Goal: Task Accomplishment & Management: Use online tool/utility

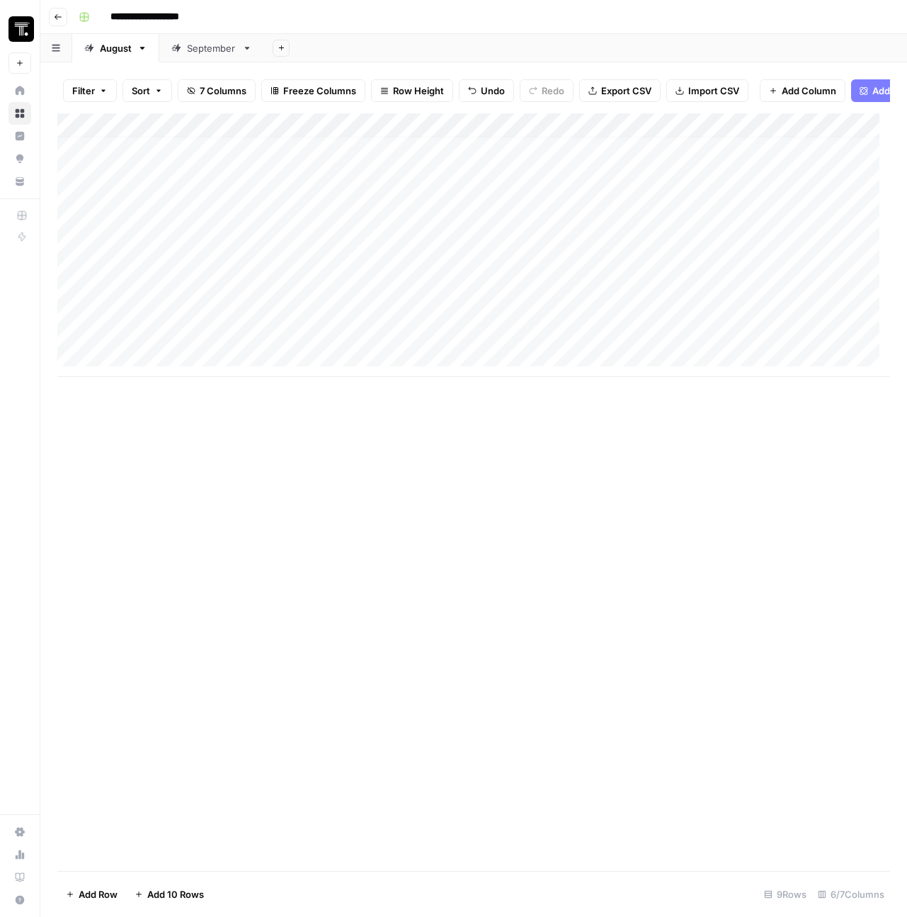
scroll to position [11, 0]
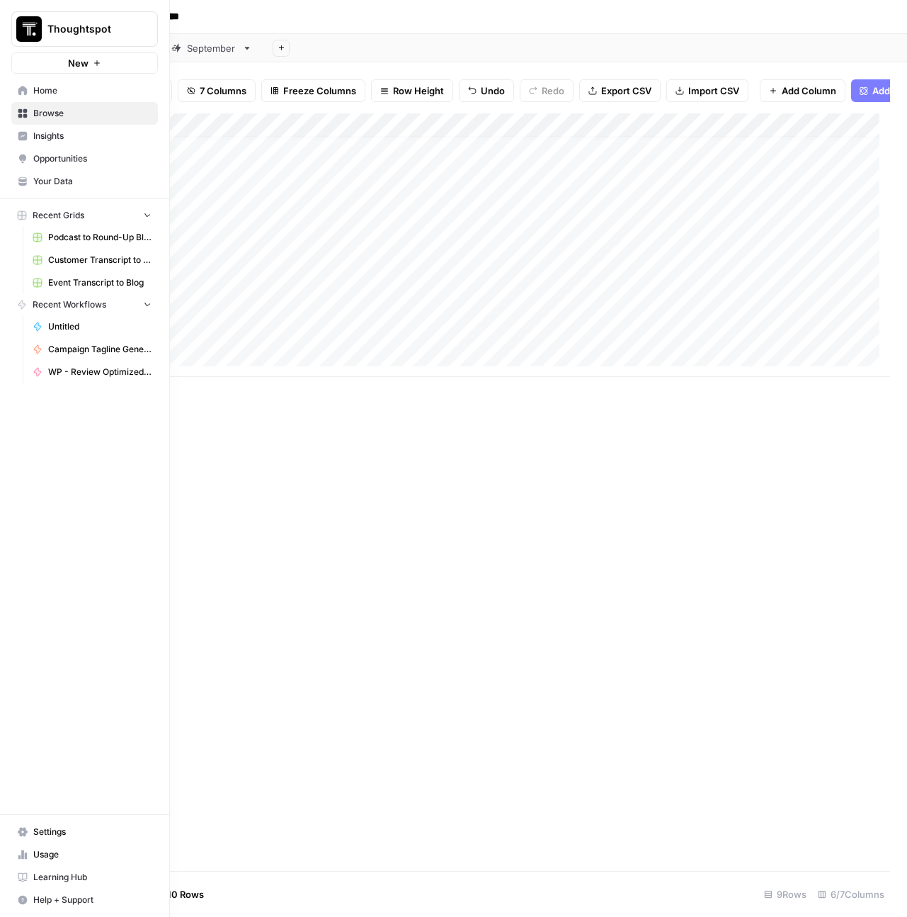
click at [21, 86] on icon at bounding box center [23, 91] width 10 height 10
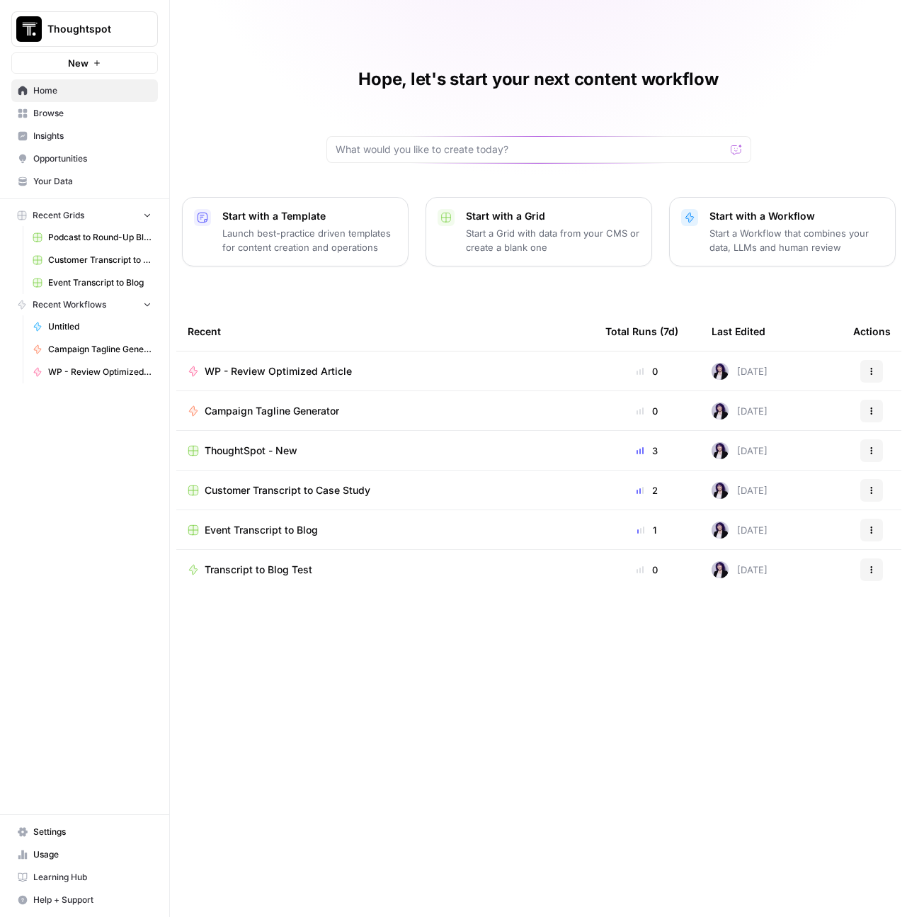
click at [60, 105] on link "Browse" at bounding box center [84, 113] width 147 height 23
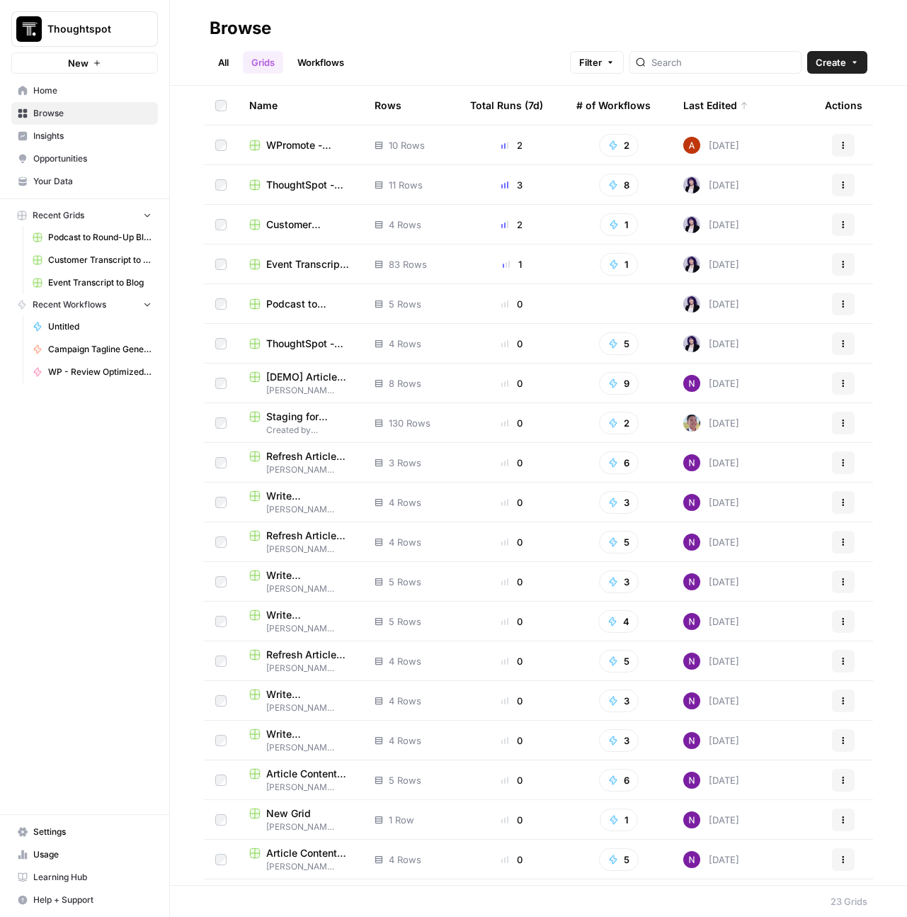
click at [287, 186] on span "ThoughtSpot - New" at bounding box center [309, 185] width 86 height 14
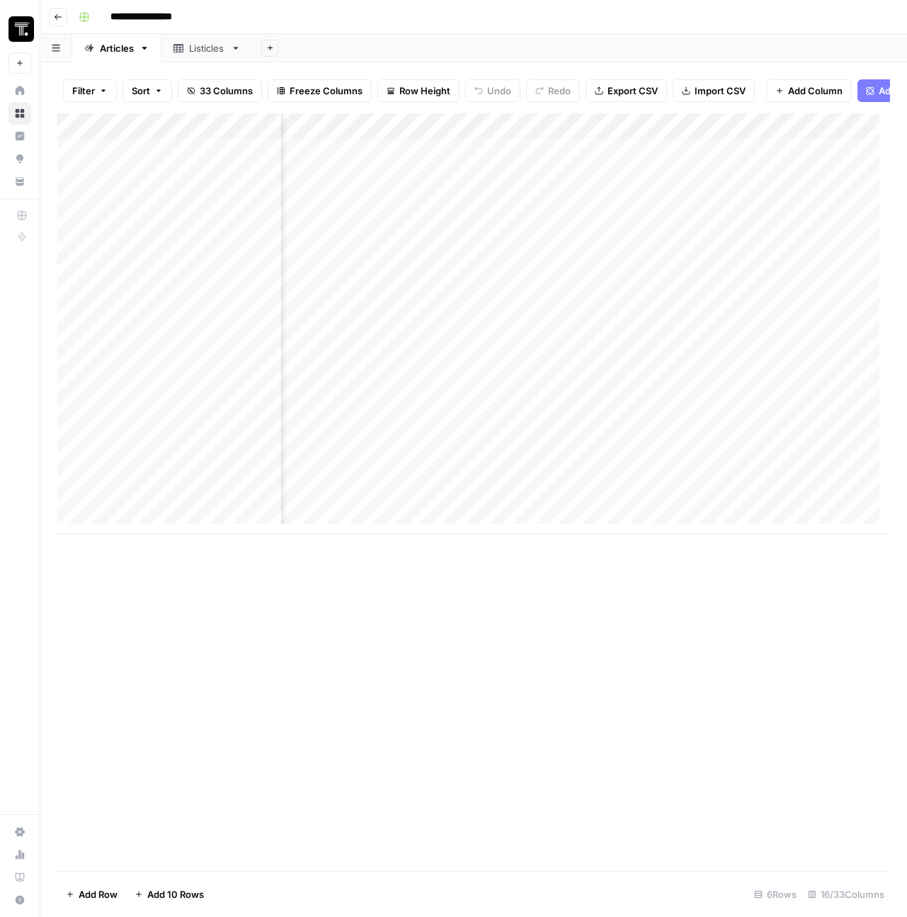
scroll to position [11, 1205]
click at [565, 404] on div "Add Column" at bounding box center [473, 323] width 833 height 421
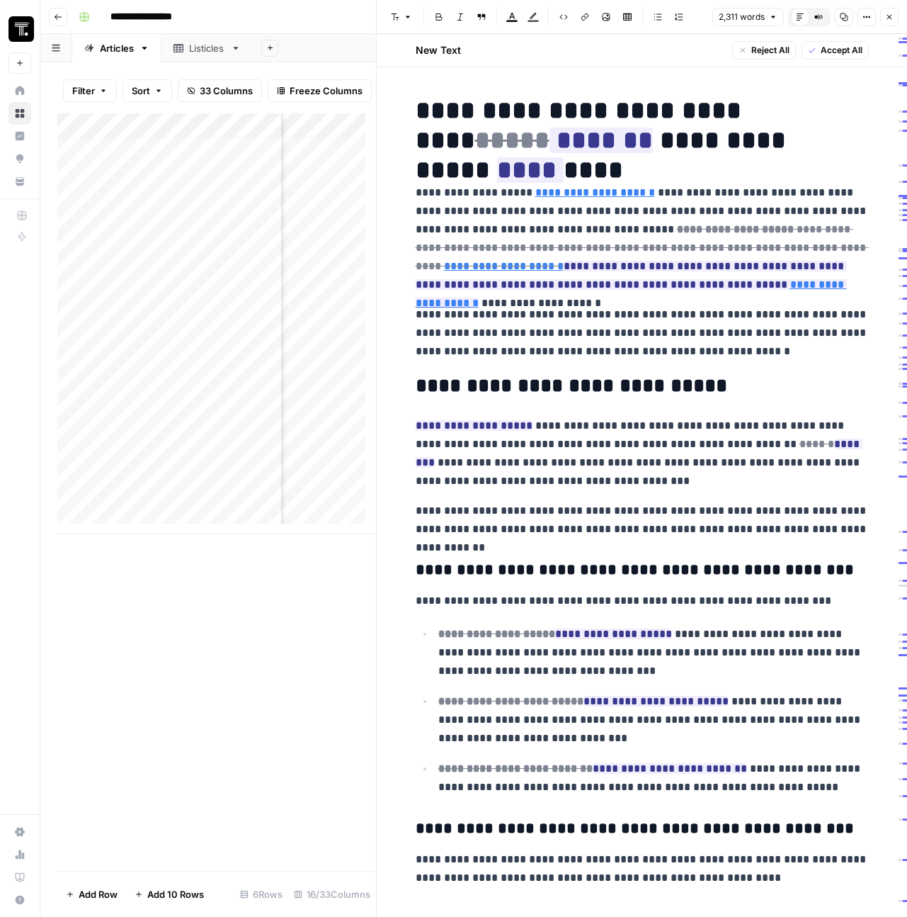
click at [887, 16] on icon "button" at bounding box center [889, 17] width 8 height 8
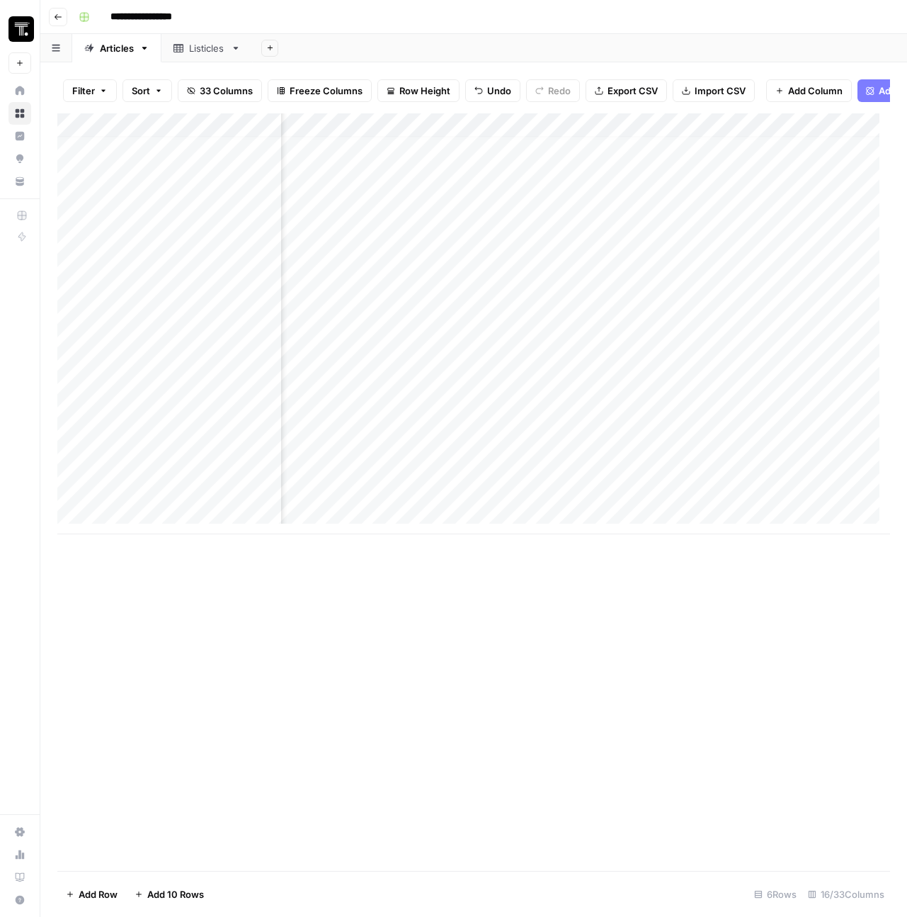
scroll to position [11, 1216]
click at [540, 402] on div "Add Column" at bounding box center [473, 323] width 833 height 421
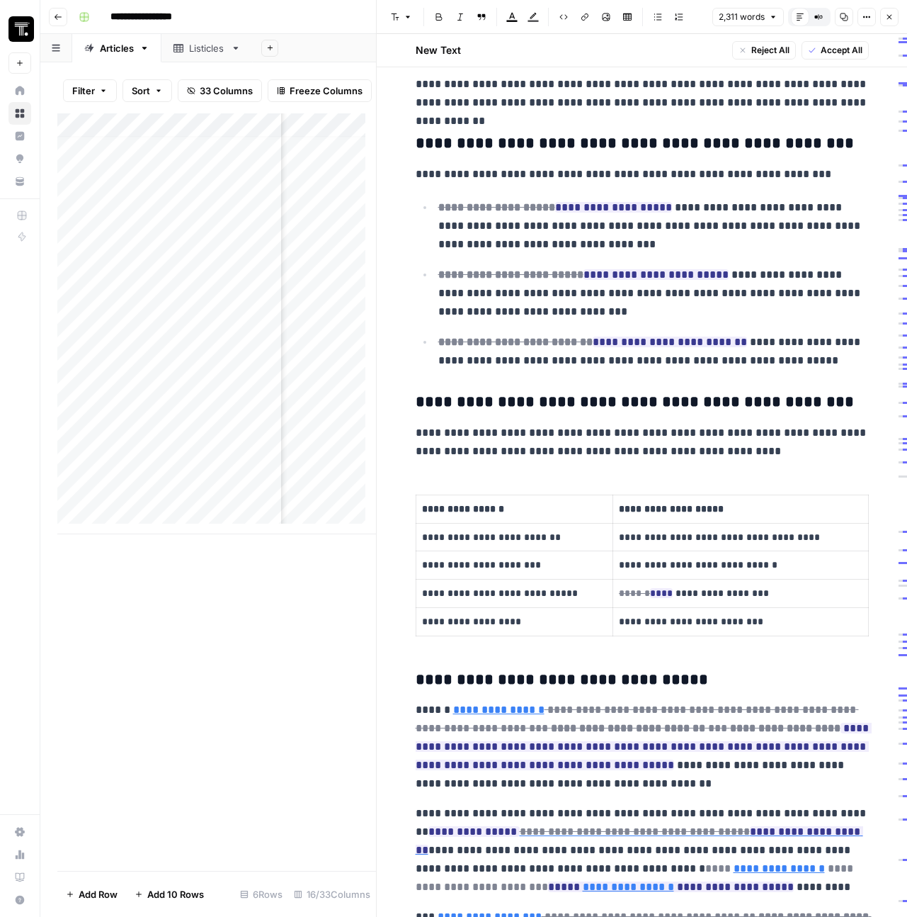
scroll to position [868, 0]
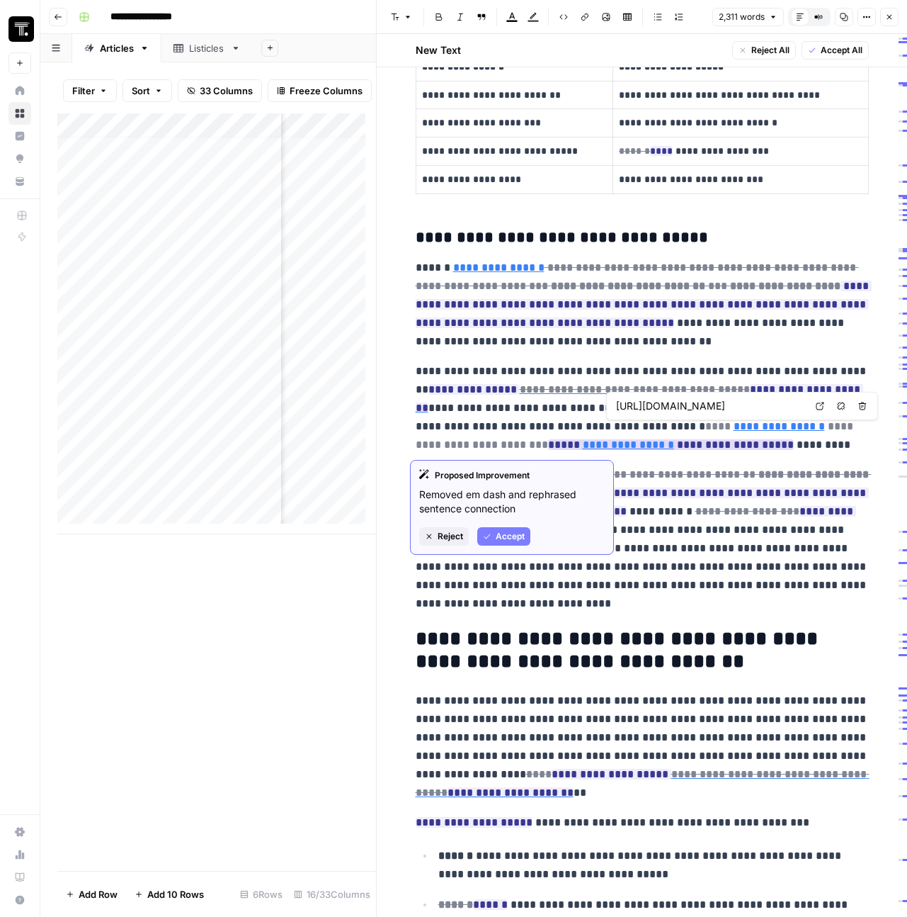
type input "[URL][DOMAIN_NAME][PERSON_NAME][PERSON_NAME]"
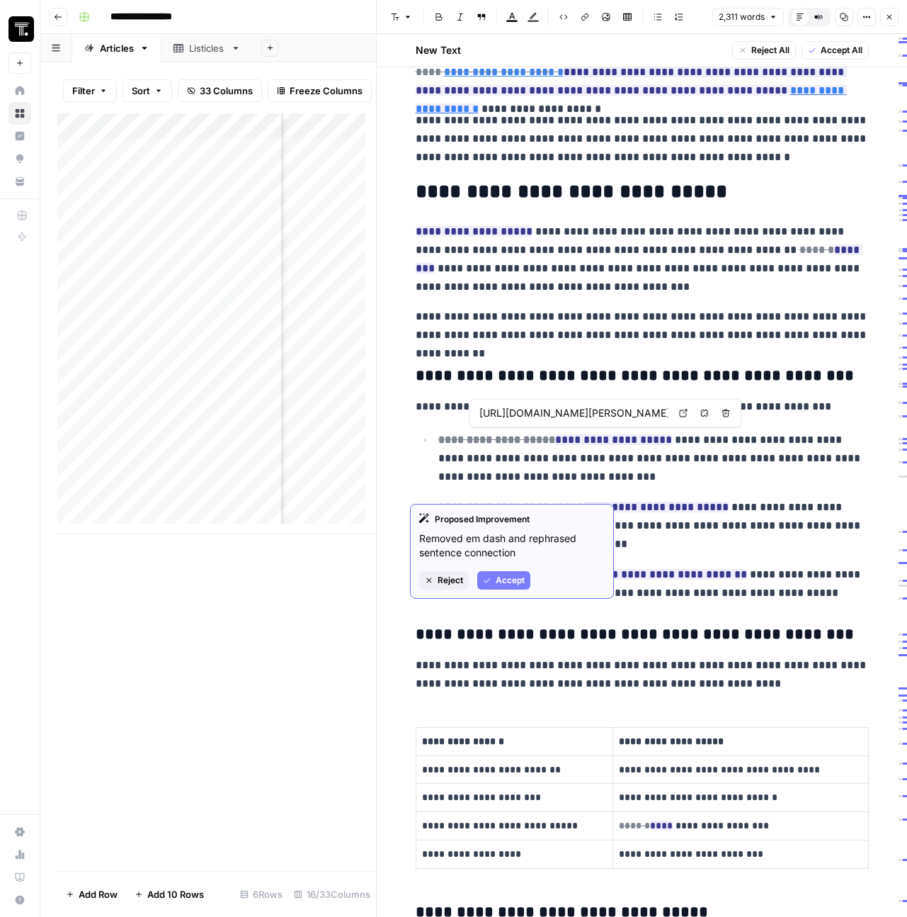
scroll to position [0, 0]
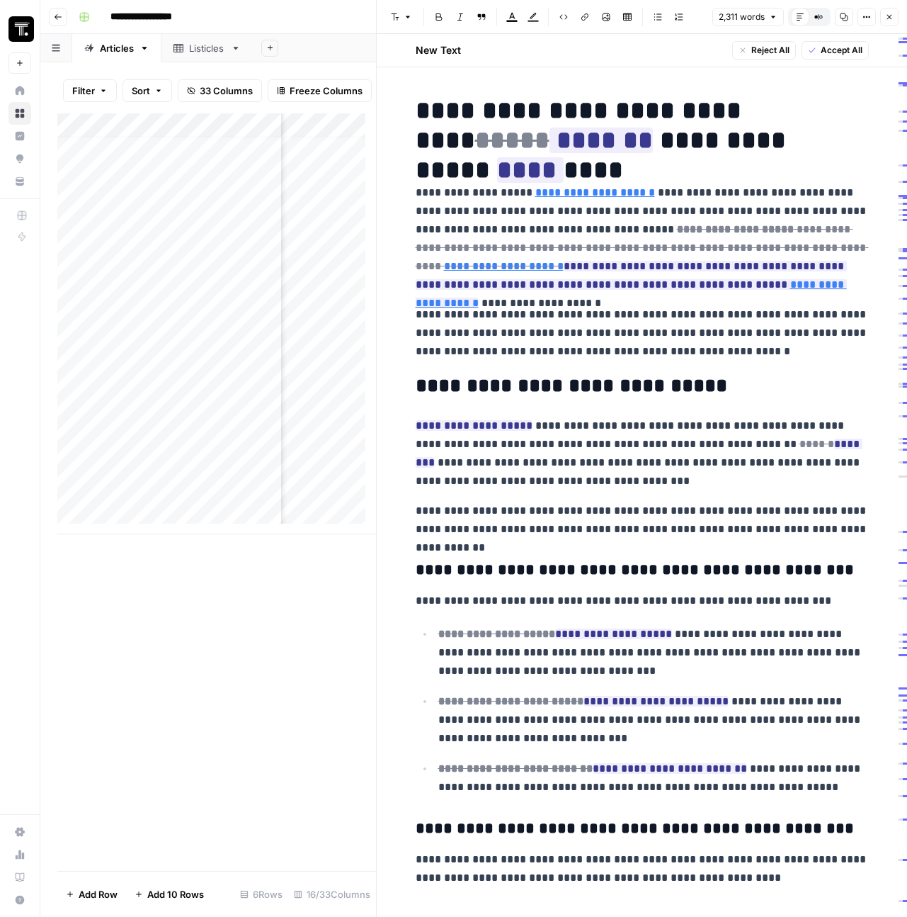
click at [843, 52] on span "Accept All" at bounding box center [842, 50] width 42 height 13
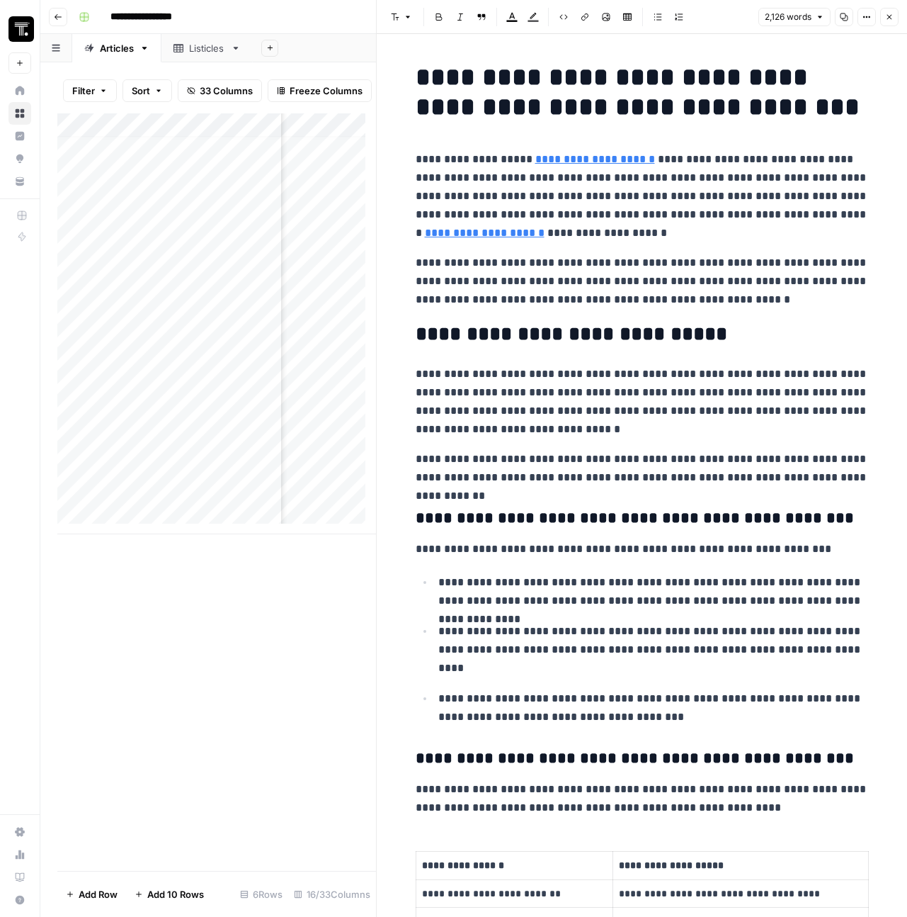
click at [715, 108] on h1 "**********" at bounding box center [642, 91] width 453 height 59
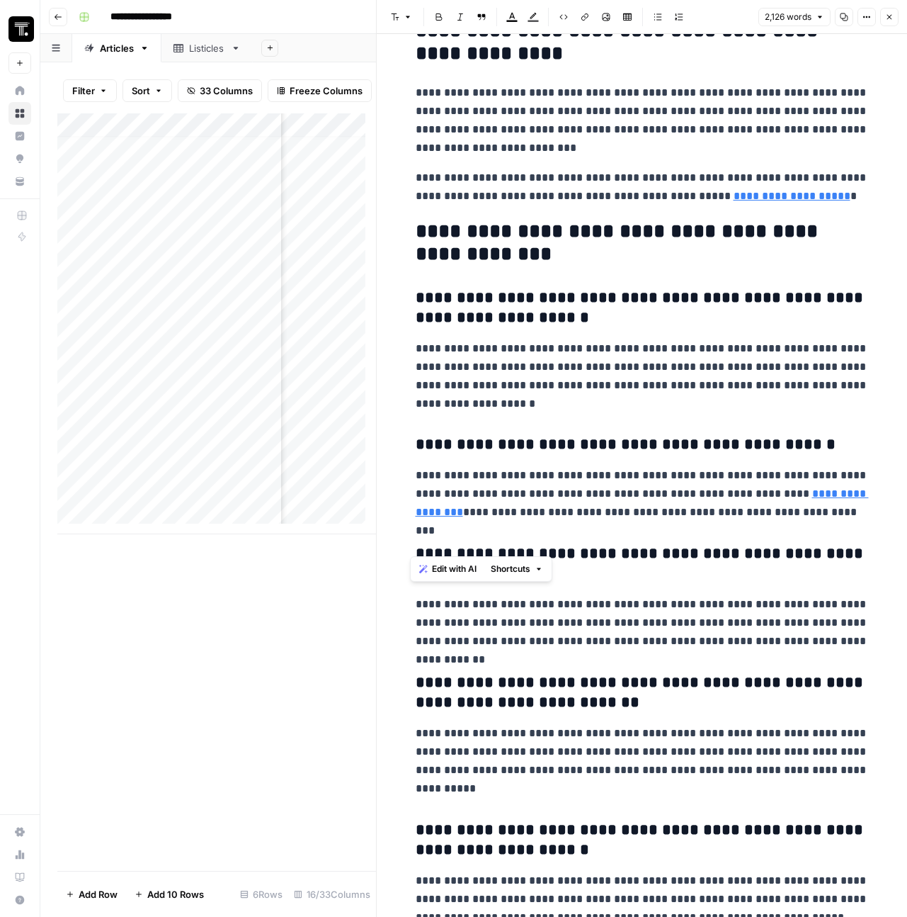
scroll to position [5025, 0]
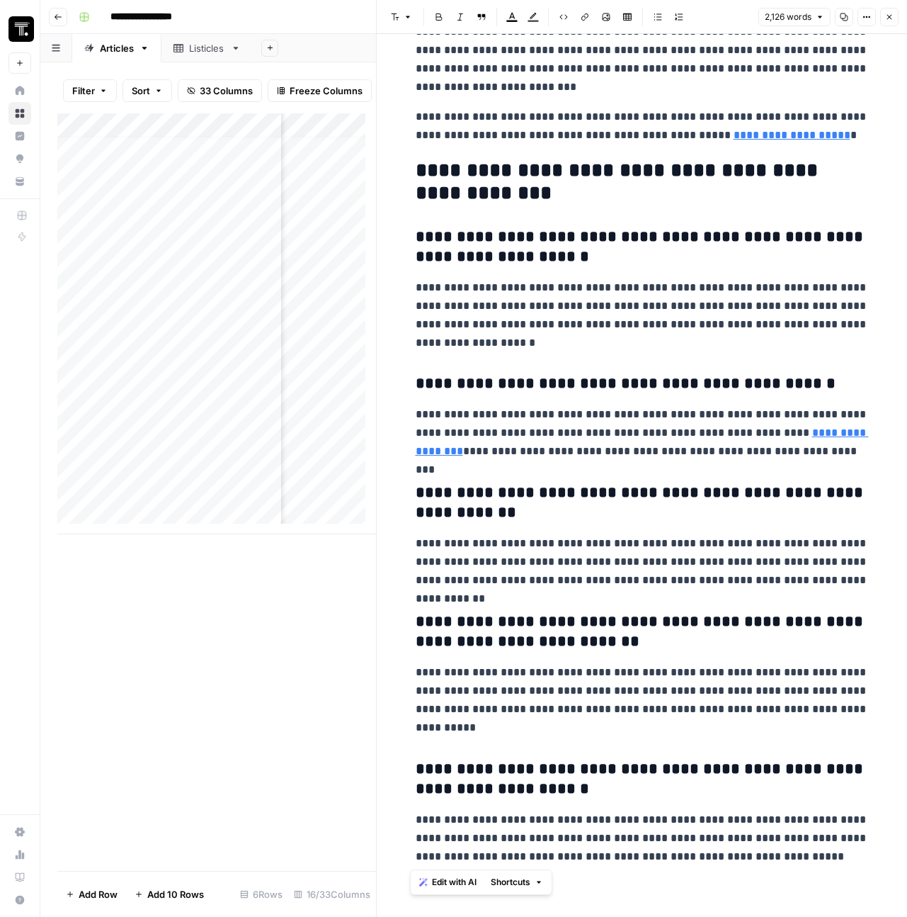
drag, startPoint x: 405, startPoint y: 70, endPoint x: 861, endPoint y: 880, distance: 928.9
copy div "**********"
click at [676, 343] on p "**********" at bounding box center [642, 315] width 453 height 74
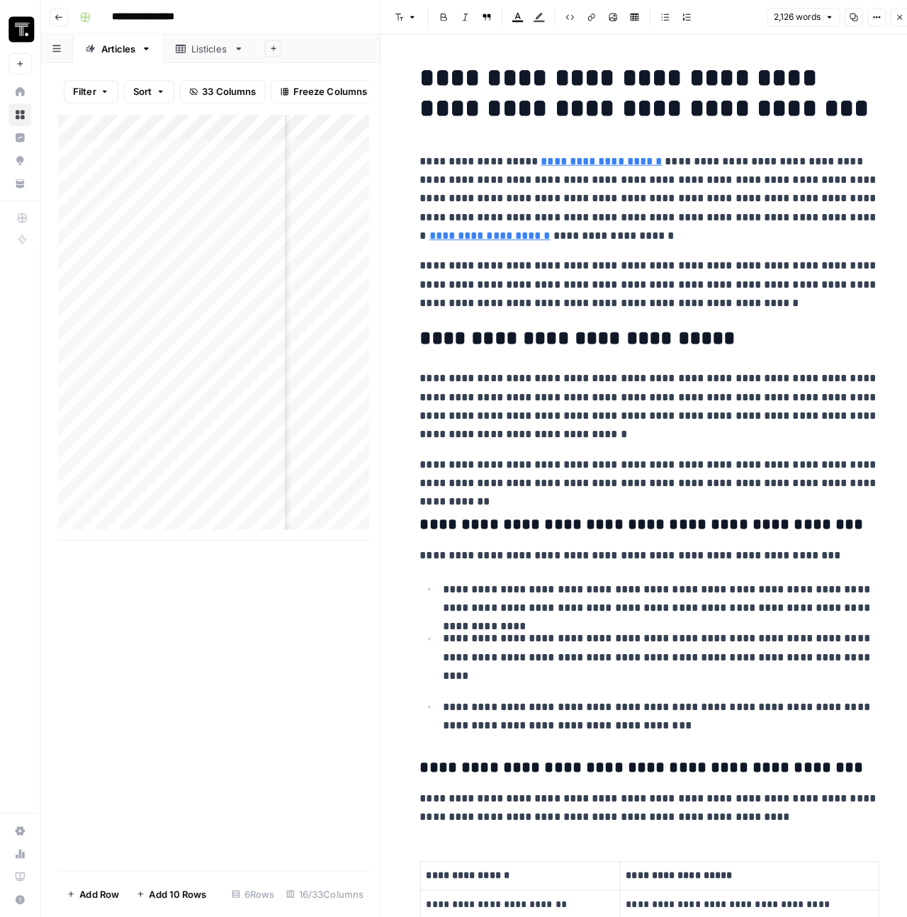
scroll to position [11, 1216]
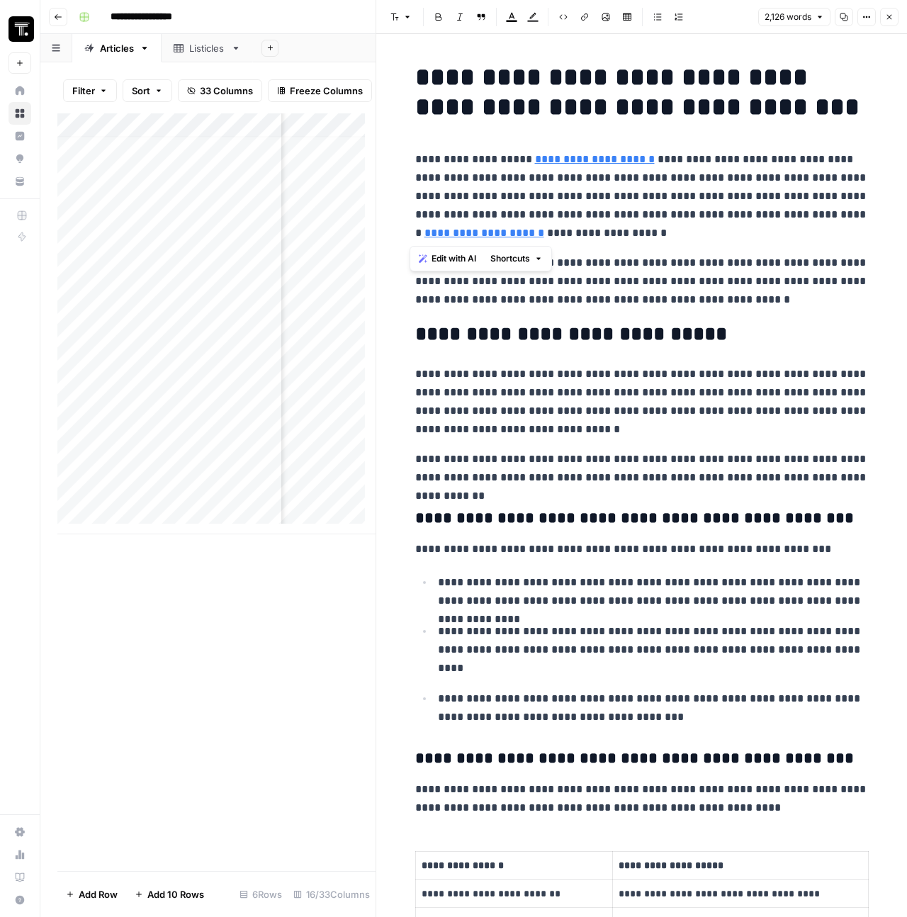
drag, startPoint x: 606, startPoint y: 236, endPoint x: 412, endPoint y: 157, distance: 209.7
click at [415, 157] on p "**********" at bounding box center [641, 196] width 453 height 92
click at [668, 291] on p "**********" at bounding box center [641, 281] width 453 height 55
drag, startPoint x: 742, startPoint y: 285, endPoint x: 395, endPoint y: 256, distance: 348.3
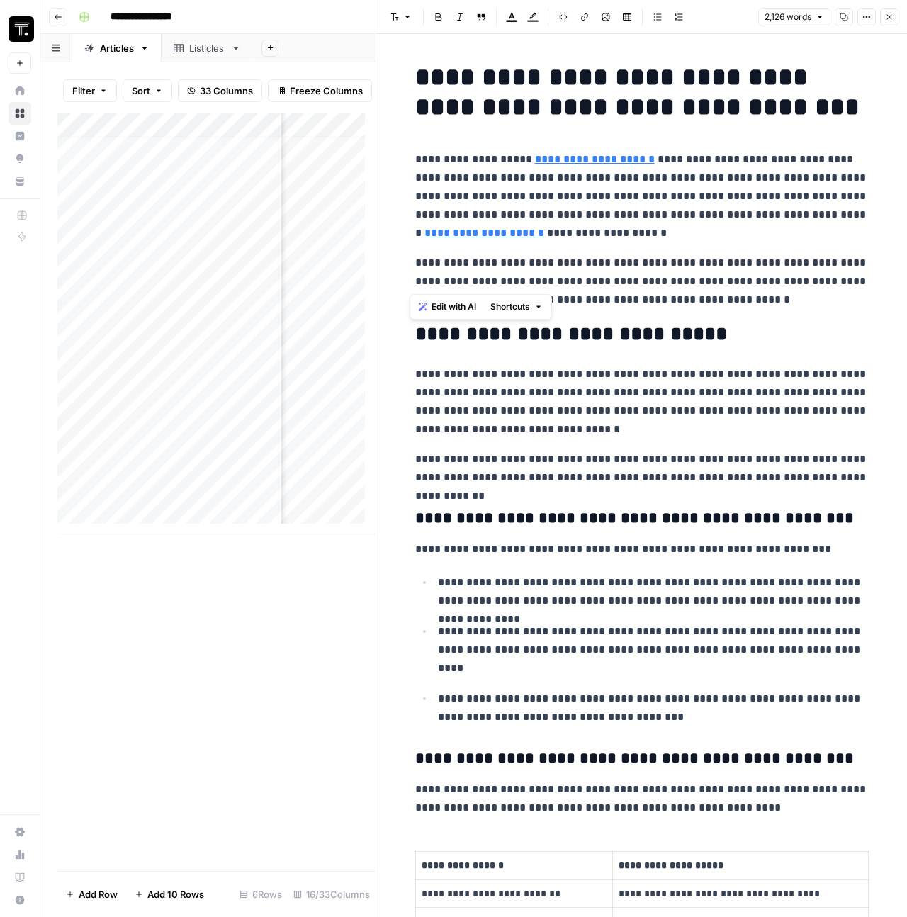
copy p "**********"
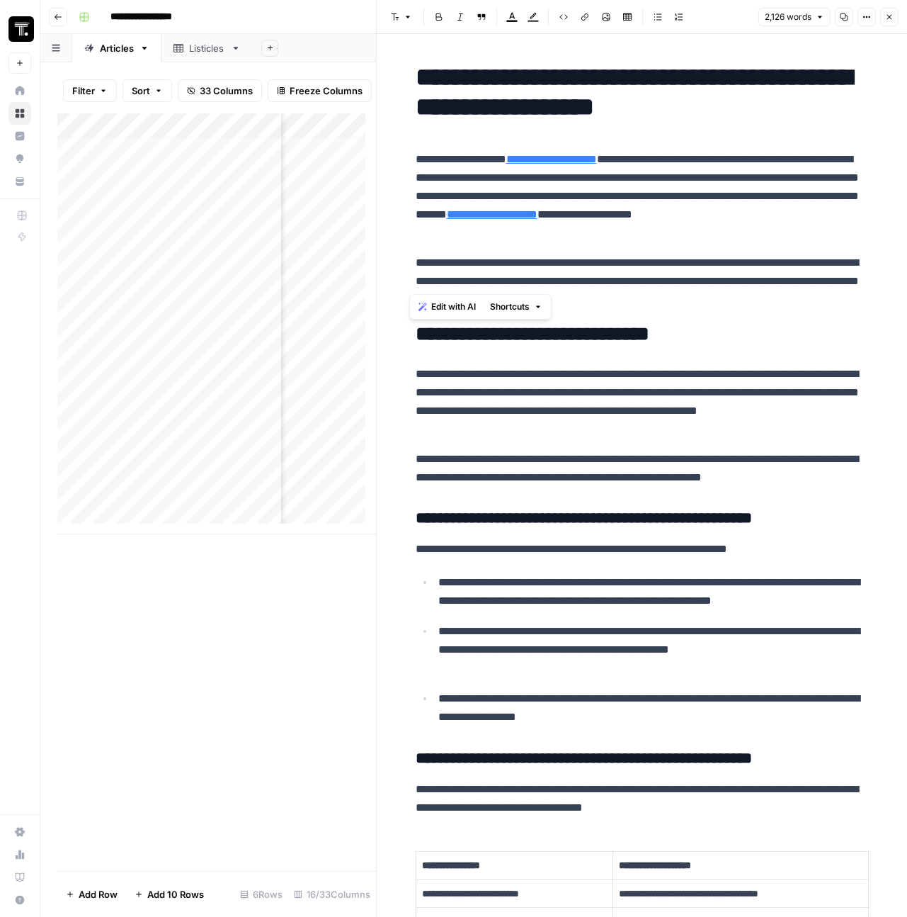
click at [887, 23] on button "Close" at bounding box center [889, 17] width 18 height 18
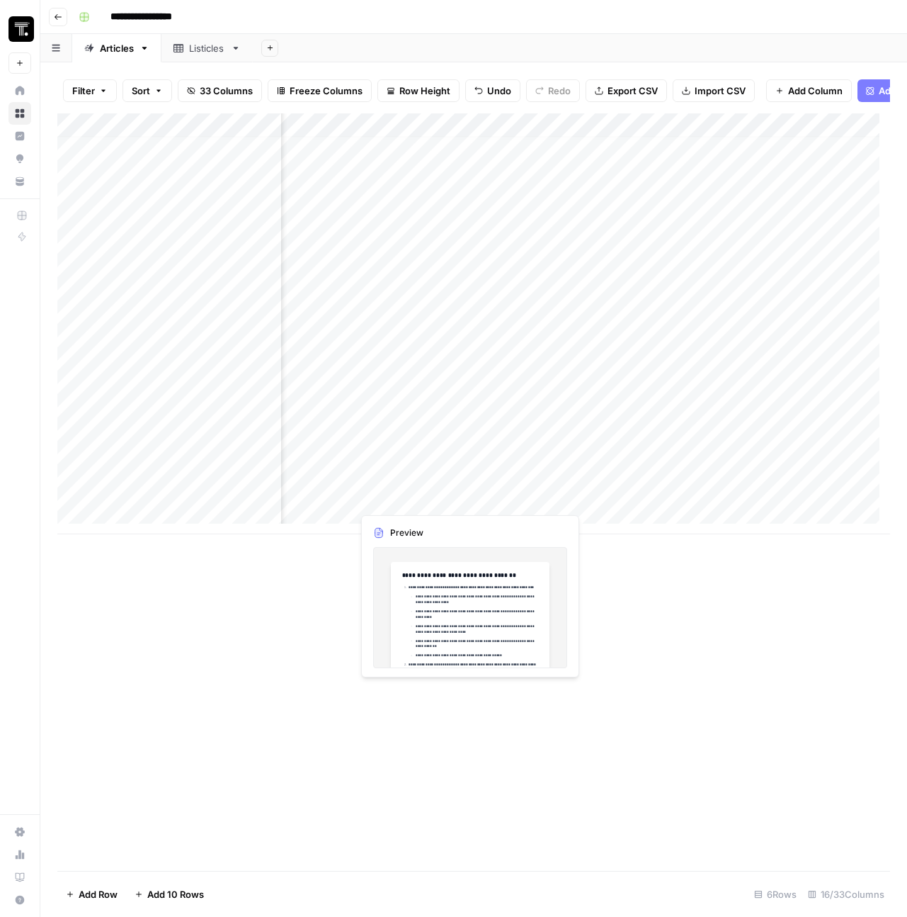
scroll to position [11, 0]
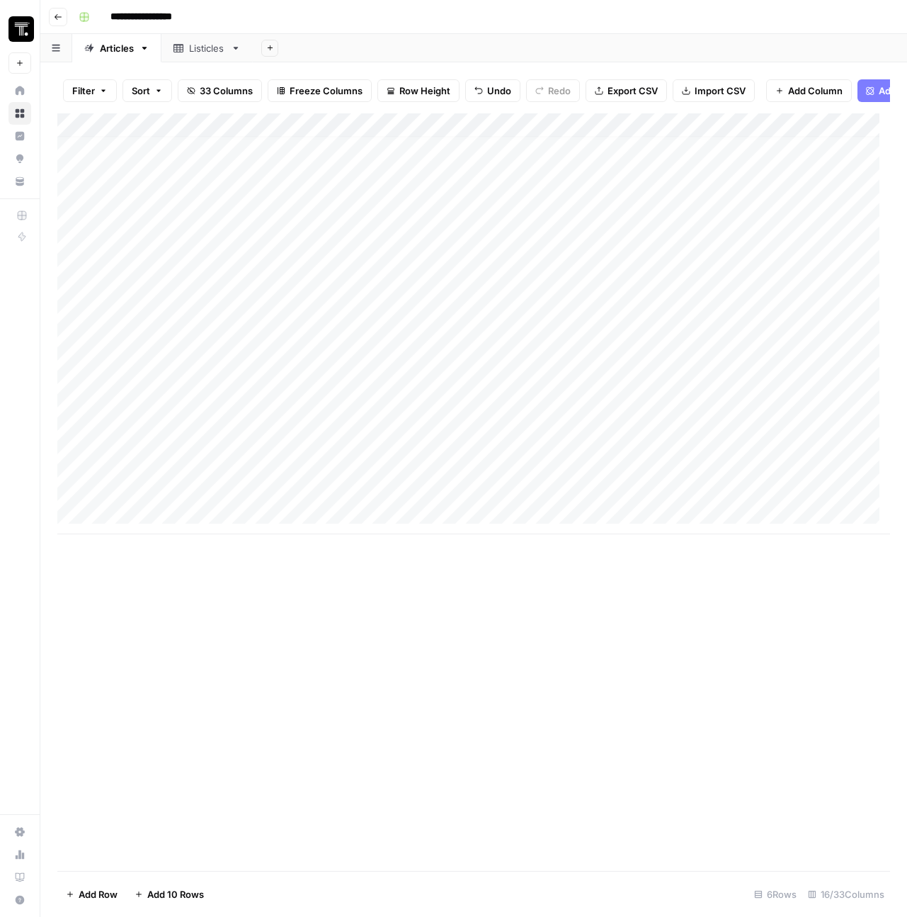
click at [55, 22] on button "Go back" at bounding box center [58, 17] width 18 height 18
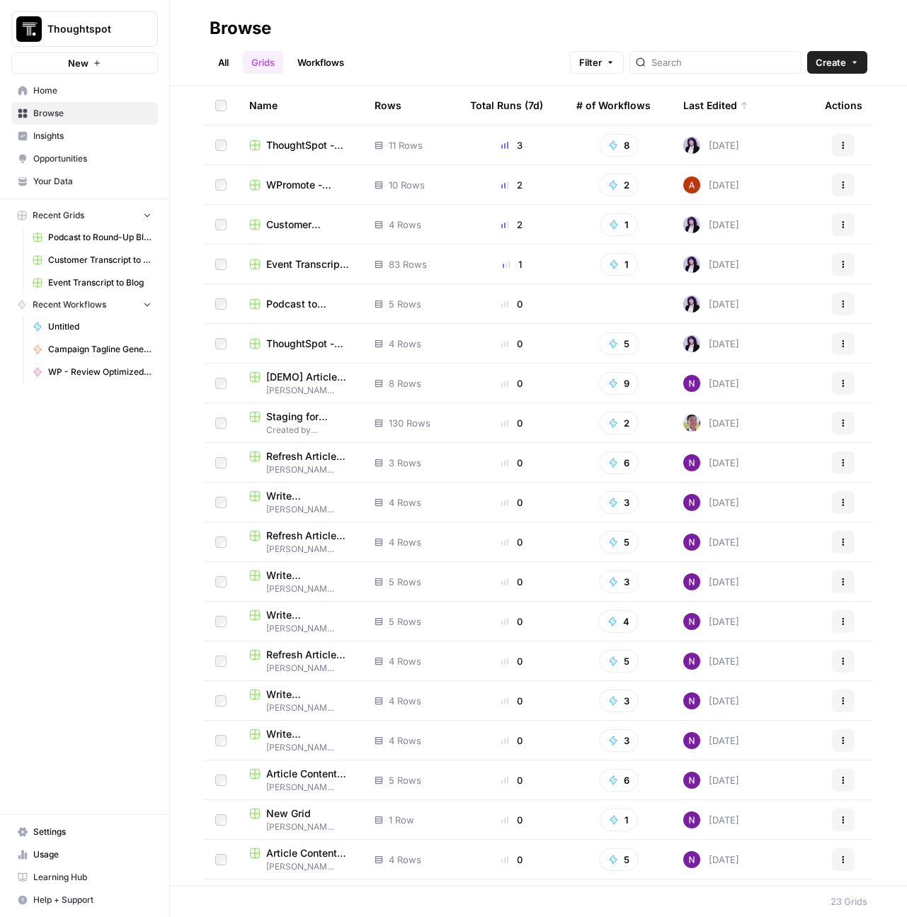
click at [277, 181] on span "WPromote - Optimize" at bounding box center [309, 185] width 86 height 14
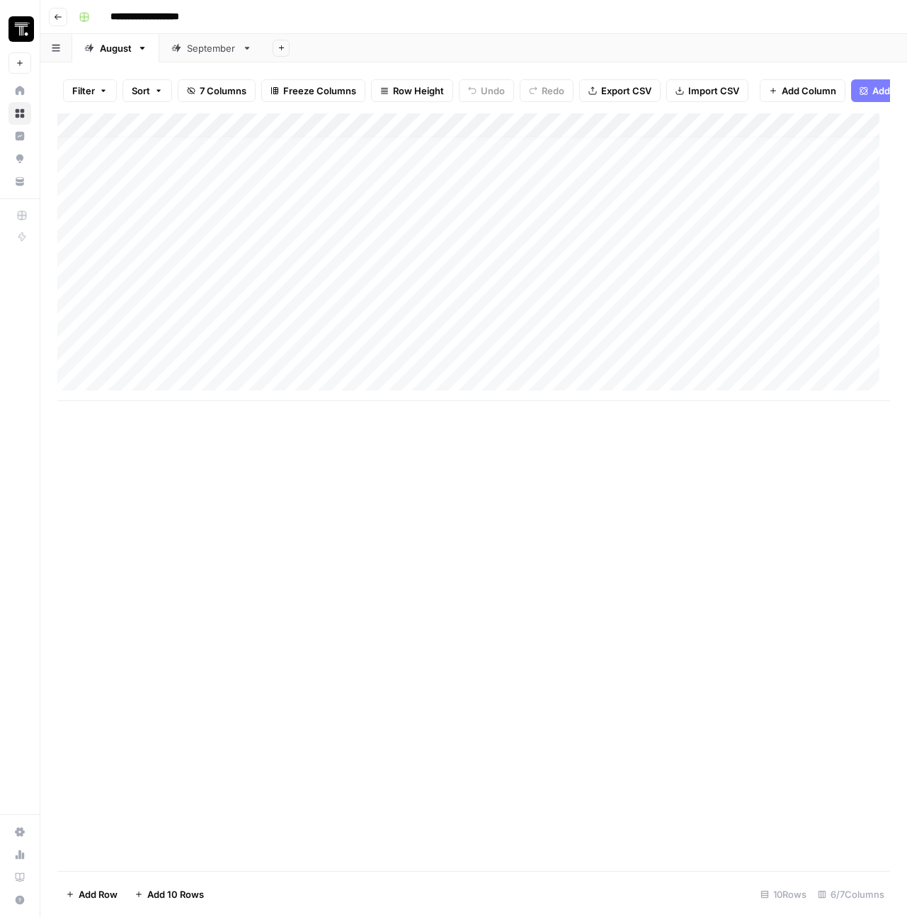
scroll to position [11, 6]
click at [176, 362] on div "Add Column" at bounding box center [473, 257] width 833 height 288
click at [176, 363] on div "Add Column" at bounding box center [473, 257] width 833 height 288
click at [176, 363] on textarea at bounding box center [219, 366] width 227 height 20
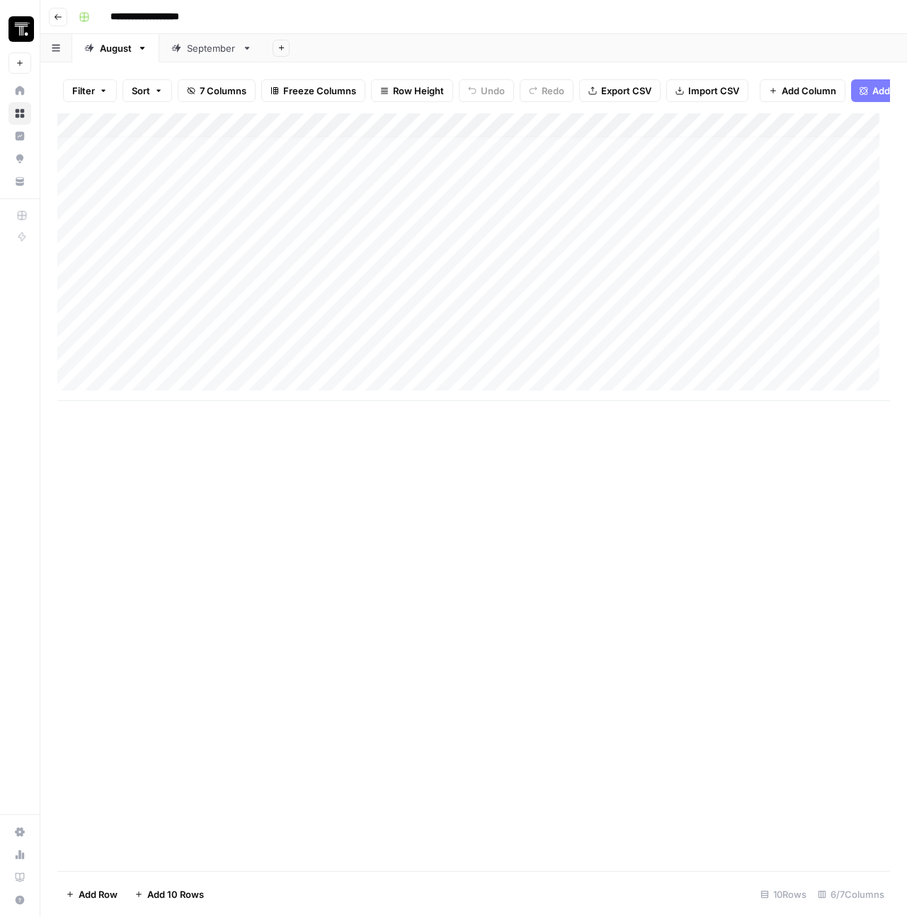
click at [757, 357] on div "Add Column" at bounding box center [473, 257] width 833 height 288
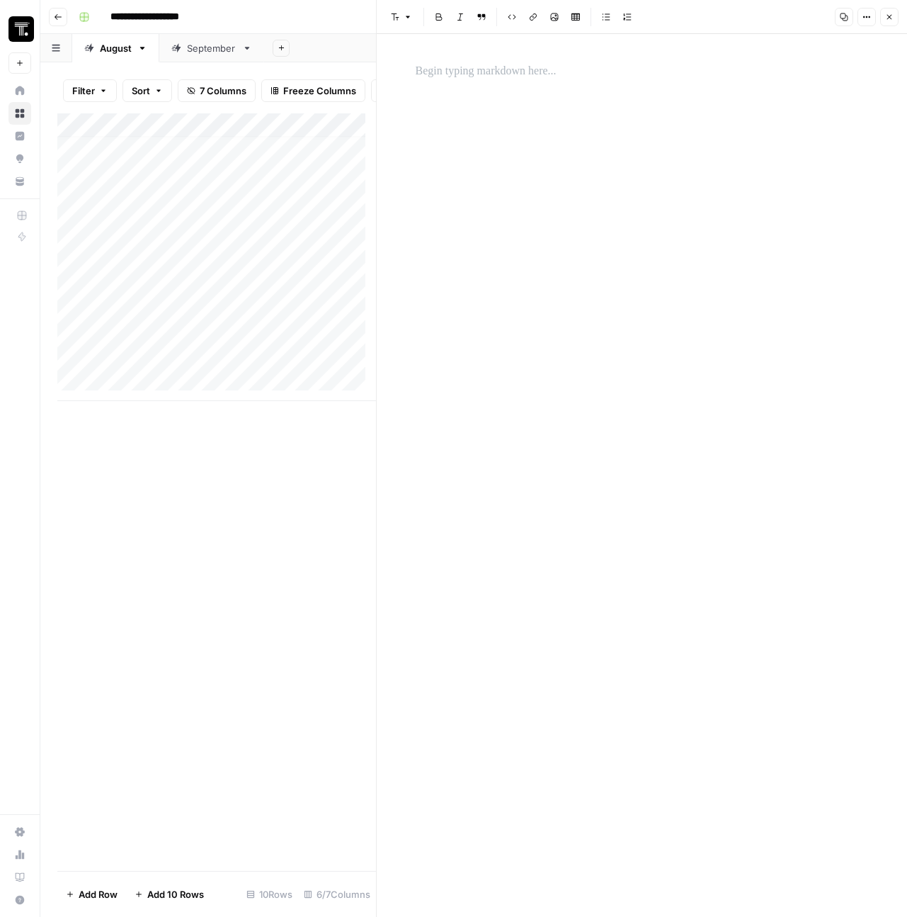
click at [493, 84] on div at bounding box center [642, 72] width 470 height 30
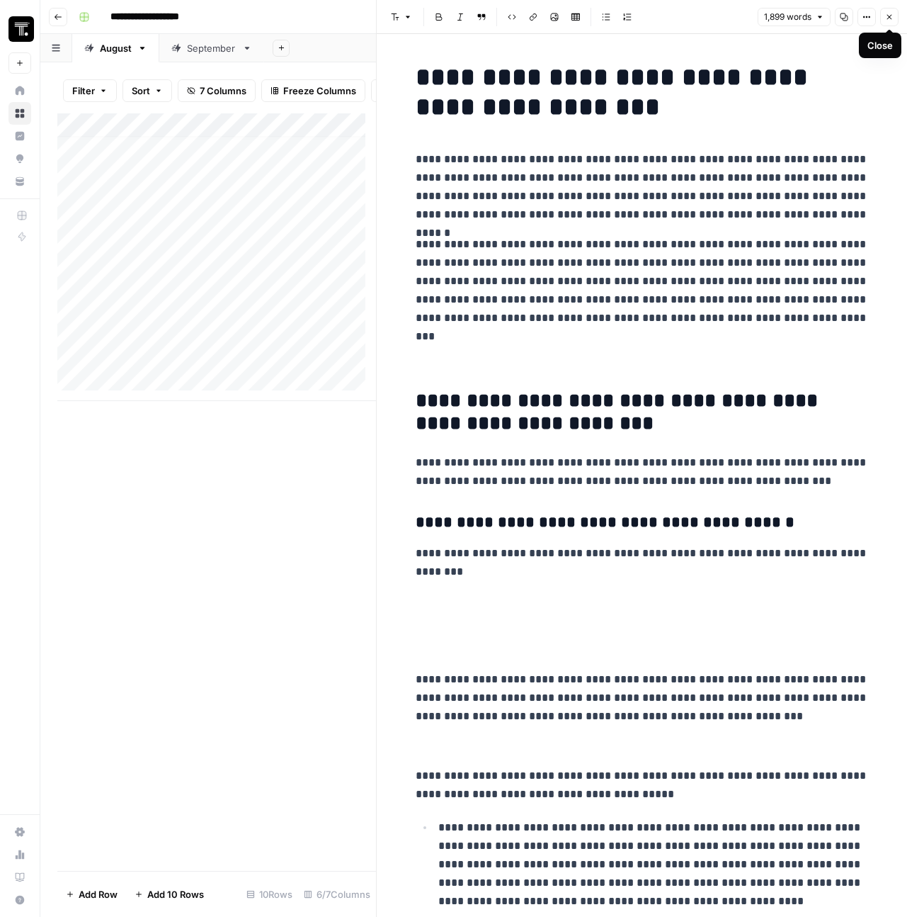
click at [887, 19] on icon "button" at bounding box center [889, 17] width 8 height 8
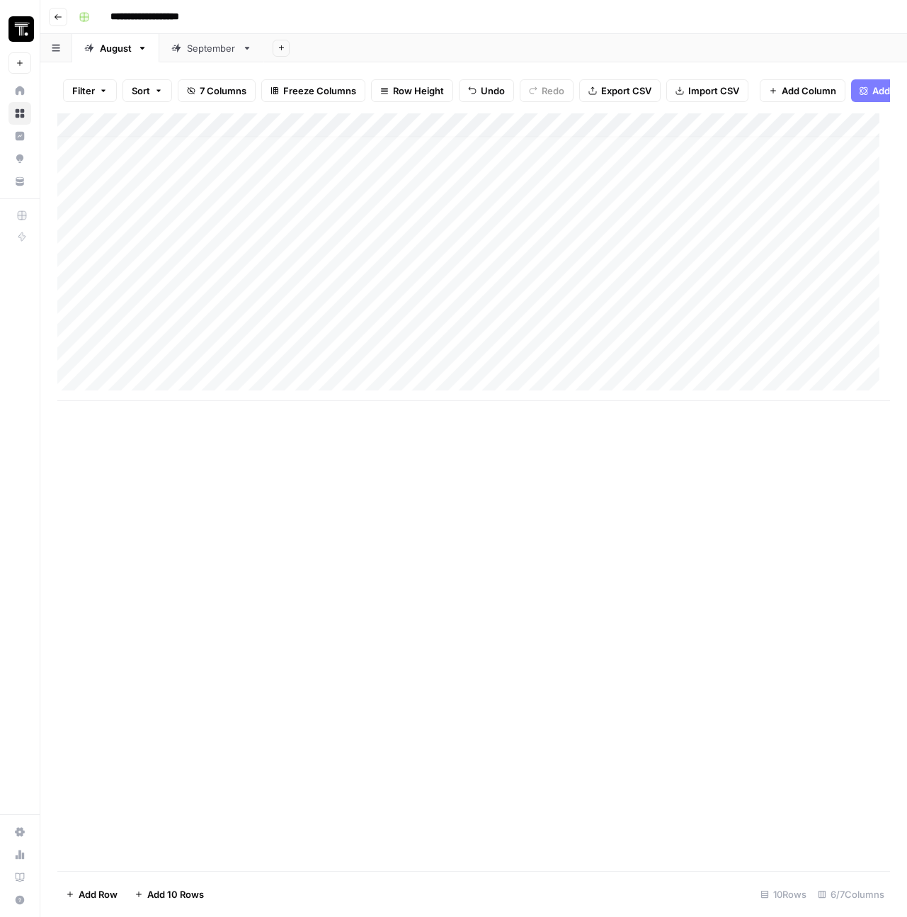
click at [562, 366] on div "Add Column" at bounding box center [473, 257] width 833 height 288
click at [171, 368] on div "Add Column" at bounding box center [473, 257] width 833 height 288
click at [171, 368] on textarea at bounding box center [219, 366] width 227 height 20
paste textarea "**********"
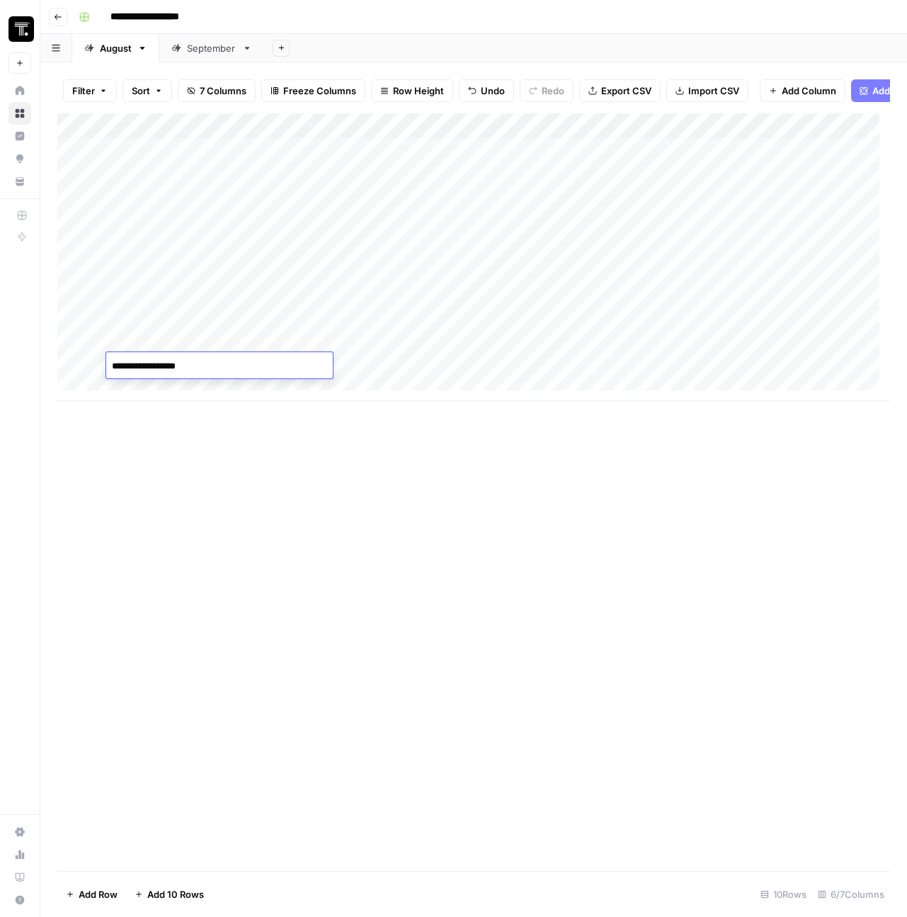
type textarea "**********"
click at [457, 378] on div "Add Column" at bounding box center [473, 257] width 833 height 288
click at [460, 365] on div "Add Column" at bounding box center [473, 269] width 833 height 312
click at [452, 356] on div "Add Column" at bounding box center [473, 269] width 833 height 312
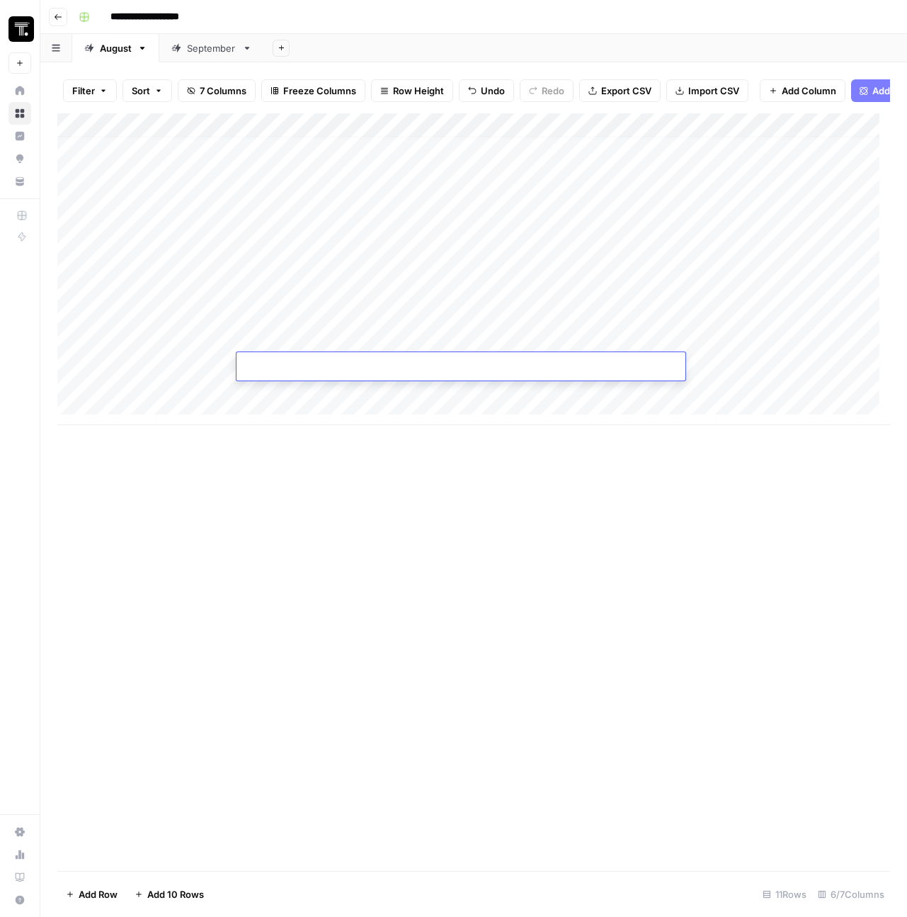
click at [452, 356] on div at bounding box center [461, 368] width 449 height 24
click at [460, 367] on input at bounding box center [355, 369] width 227 height 17
paste input "**********"
type input "**********"
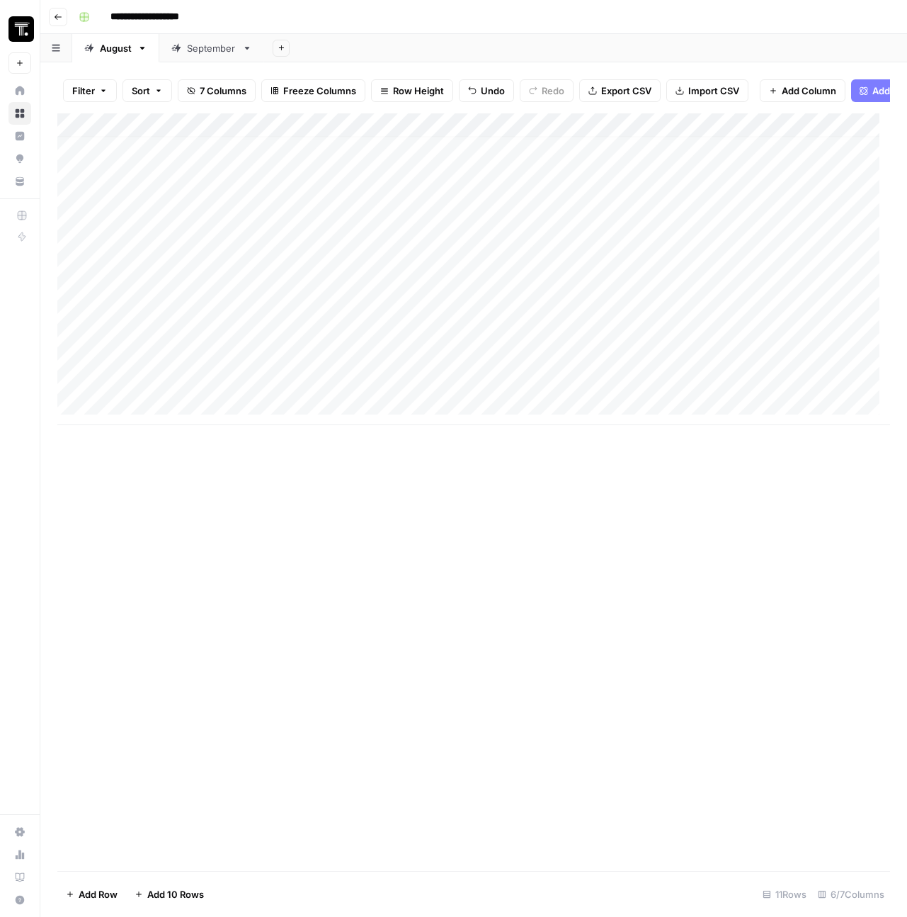
click at [735, 448] on div "Add Column" at bounding box center [473, 491] width 833 height 757
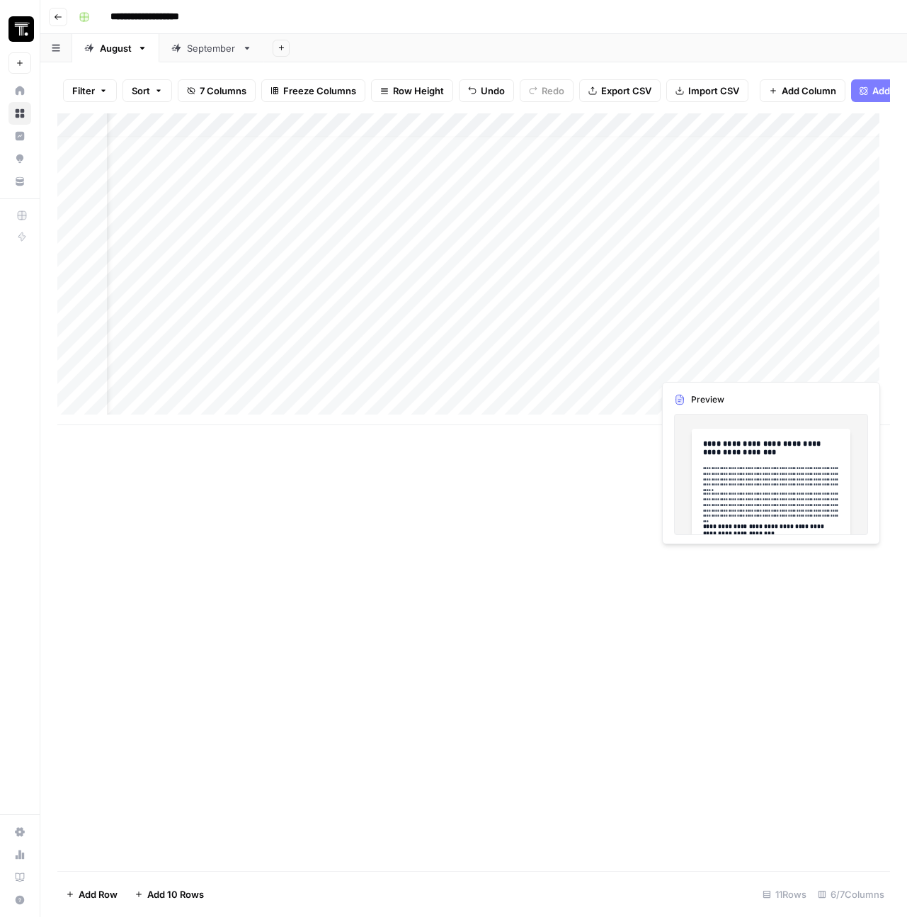
scroll to position [11, 436]
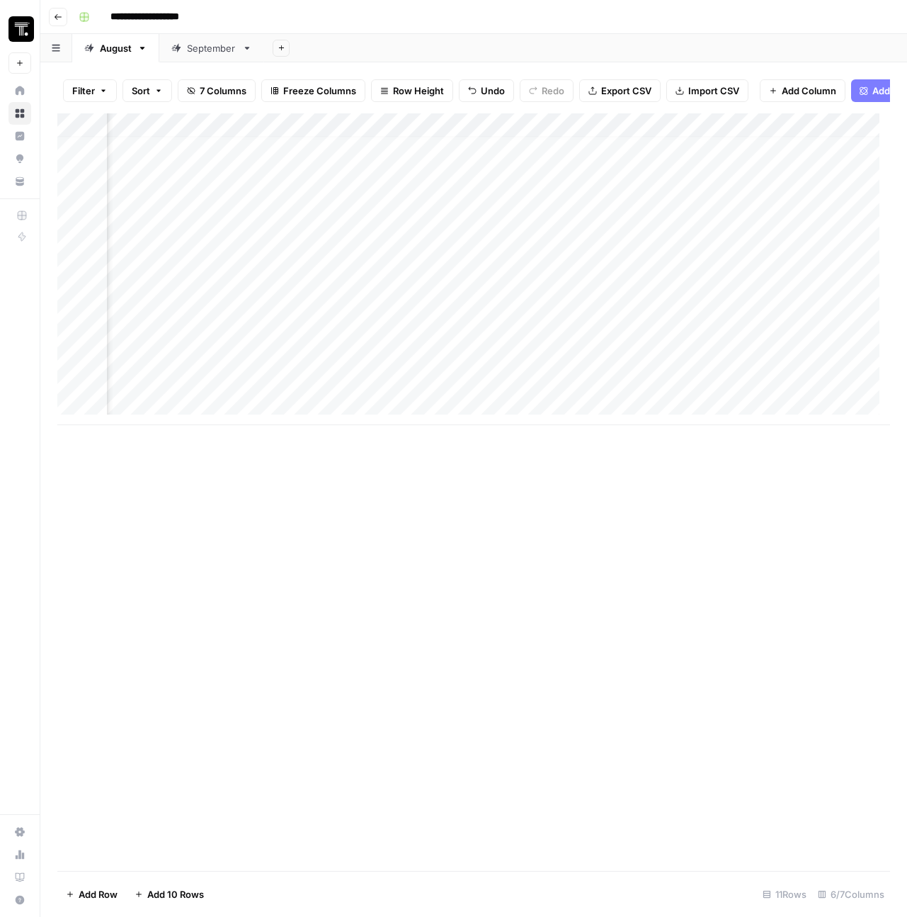
click at [549, 363] on div "Add Column" at bounding box center [473, 269] width 833 height 312
click at [183, 390] on div "Add Column" at bounding box center [473, 269] width 833 height 312
click at [172, 390] on textarea at bounding box center [219, 390] width 227 height 20
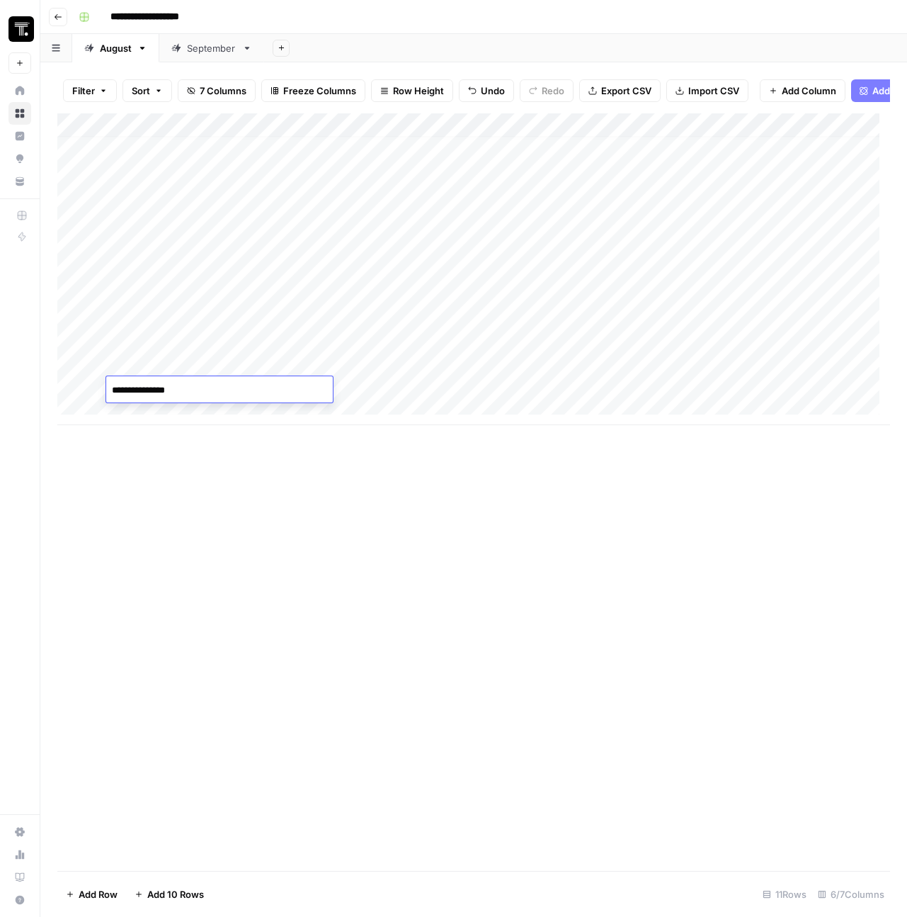
type textarea "**********"
click at [410, 378] on div "Add Column" at bounding box center [473, 269] width 833 height 312
click at [388, 378] on div "Add Column" at bounding box center [473, 269] width 833 height 312
click at [388, 378] on div at bounding box center [461, 390] width 449 height 28
click at [389, 385] on input at bounding box center [355, 393] width 227 height 17
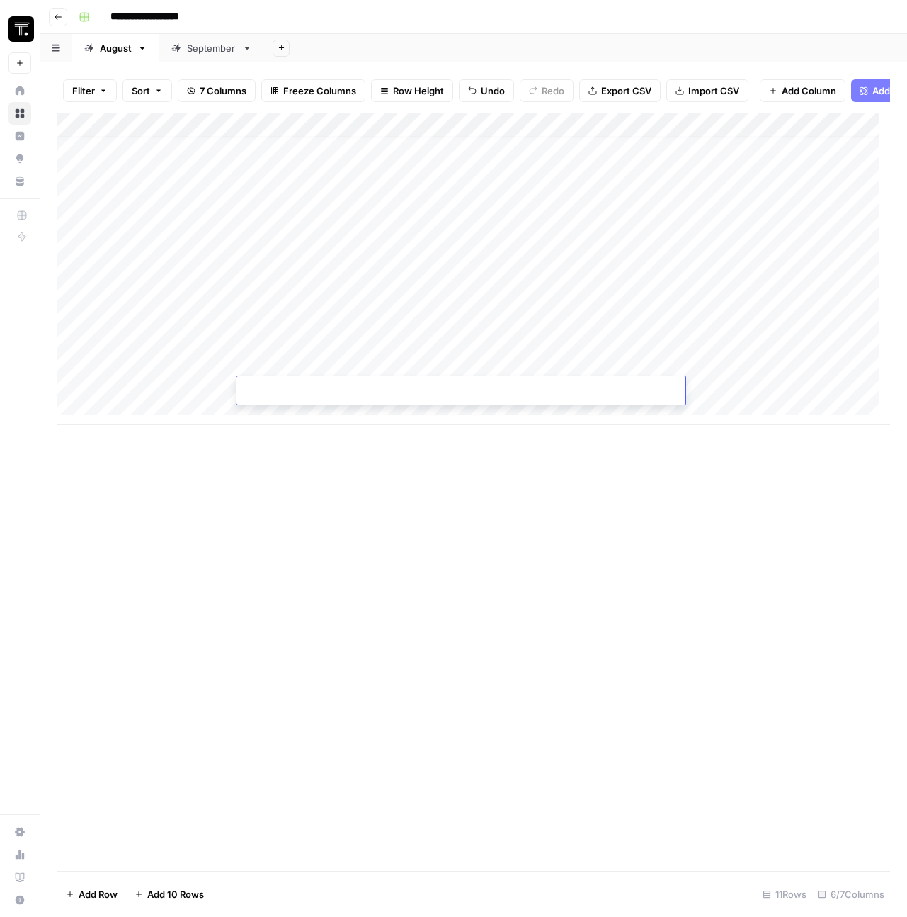
paste input "**********"
type input "**********"
click at [756, 382] on div "Add Column" at bounding box center [473, 269] width 833 height 312
click at [725, 389] on div "Add Column" at bounding box center [473, 269] width 833 height 312
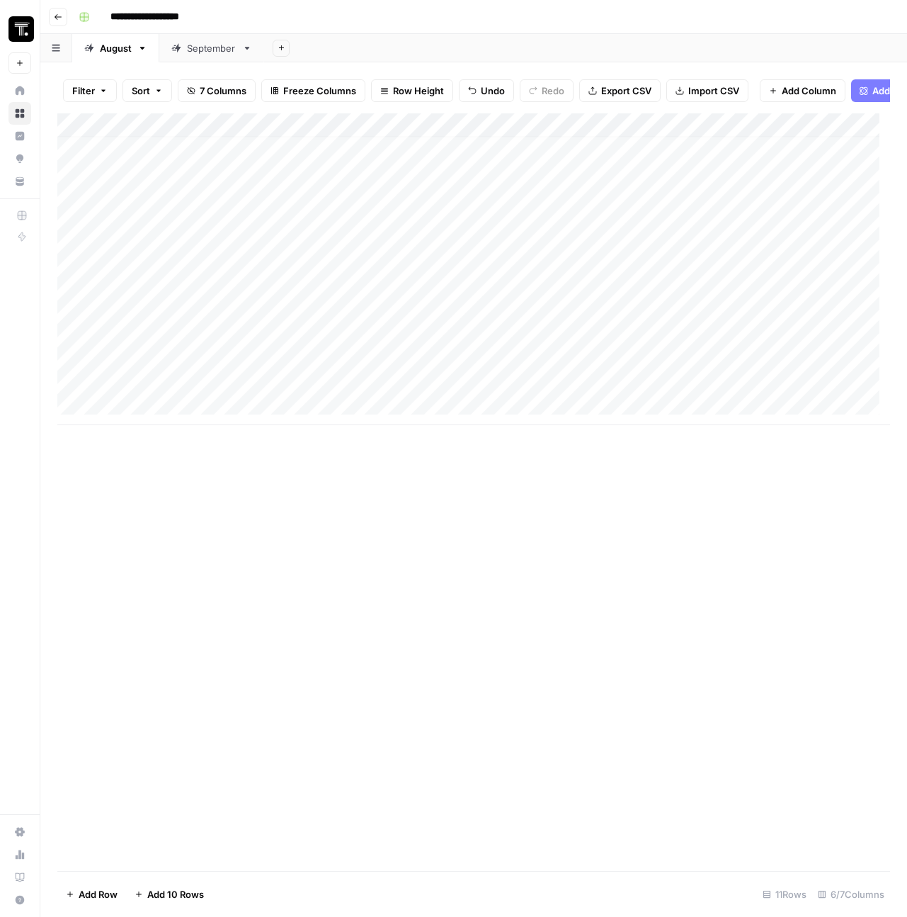
click at [725, 389] on div at bounding box center [787, 389] width 206 height 26
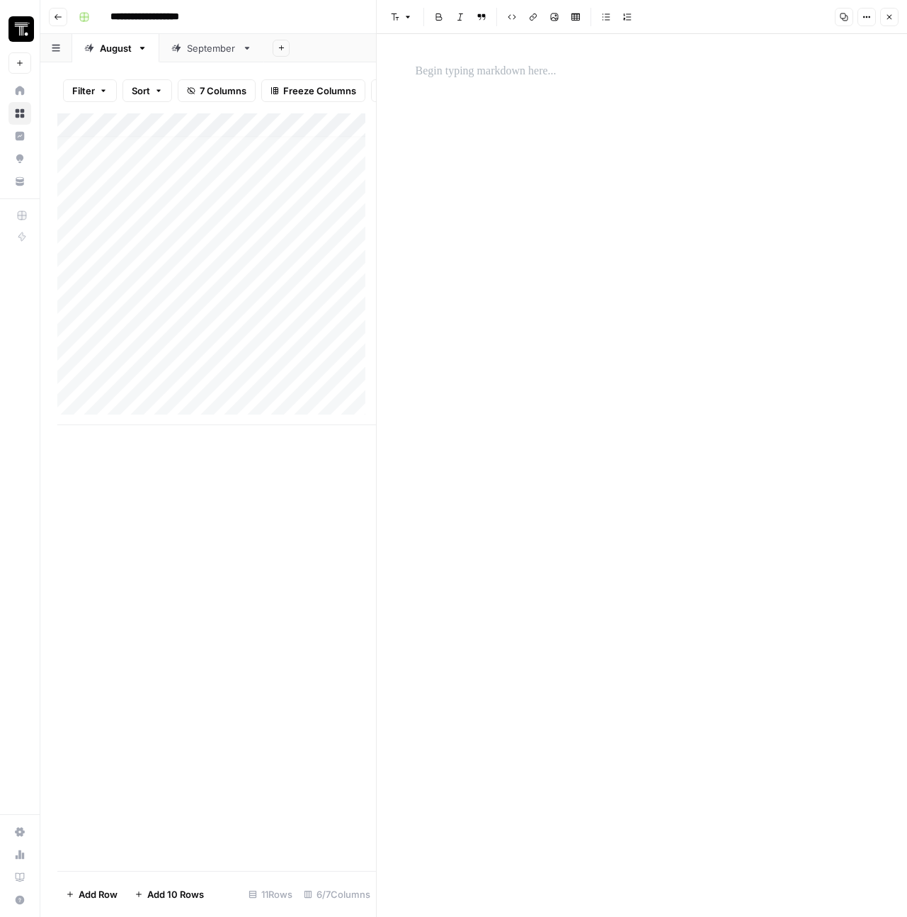
click at [515, 88] on div at bounding box center [642, 475] width 470 height 883
click at [515, 73] on p at bounding box center [642, 71] width 453 height 18
paste div
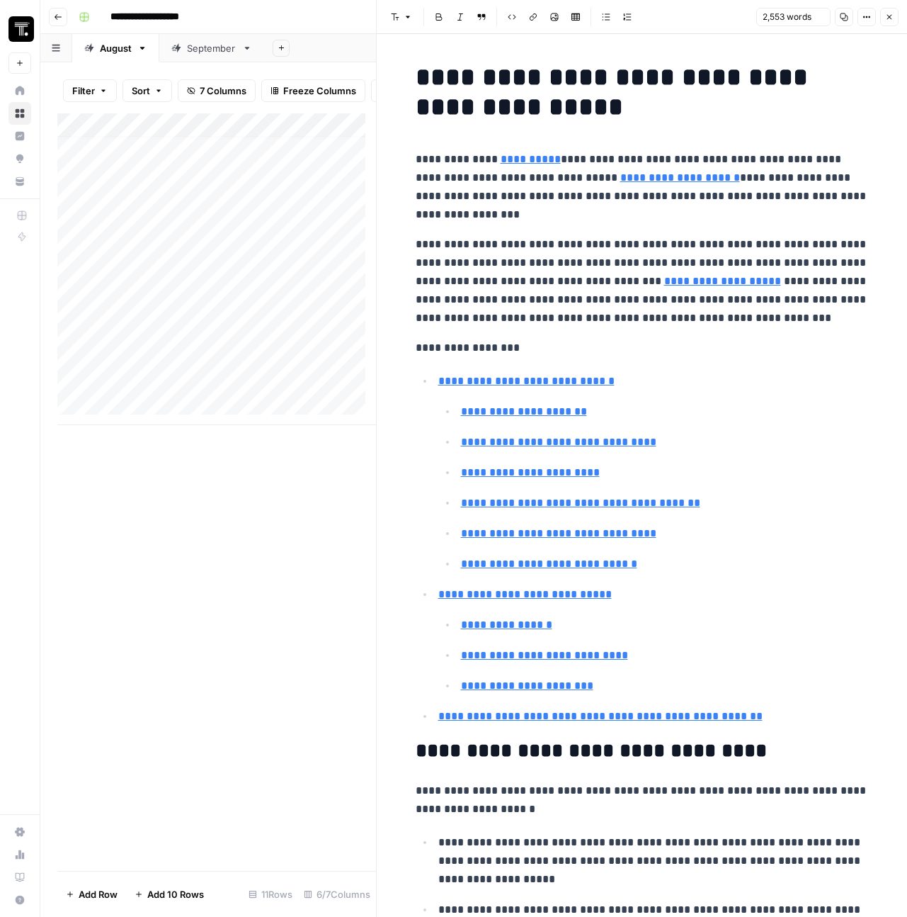
scroll to position [5918, 0]
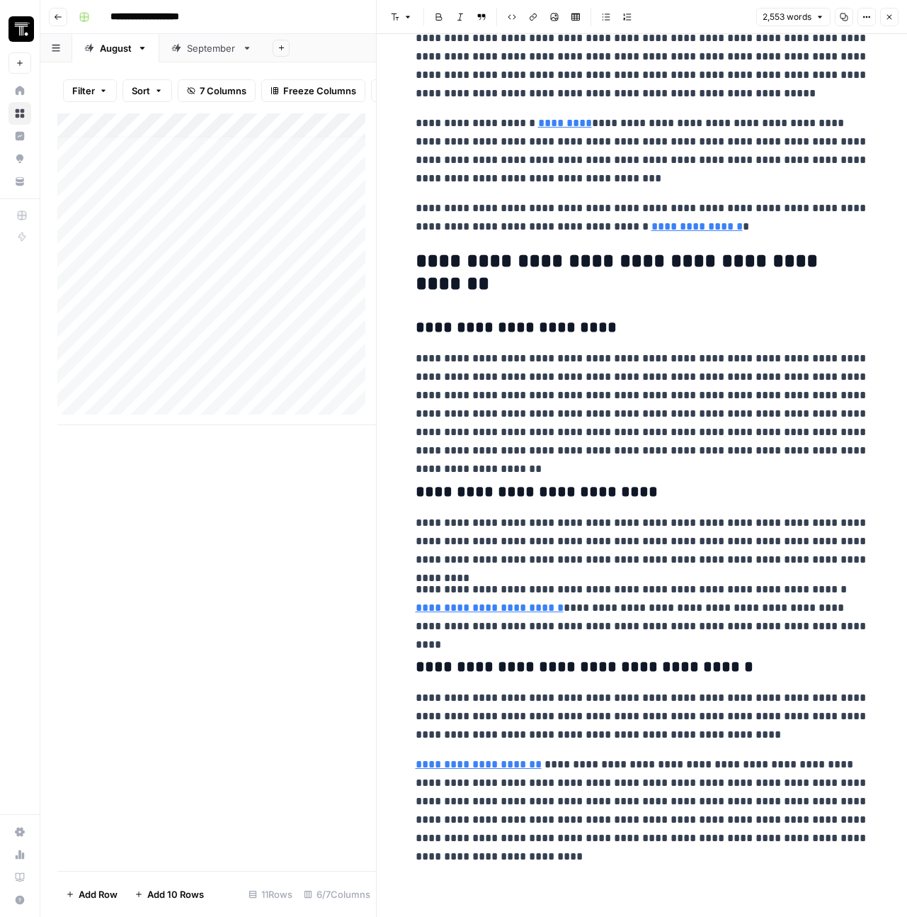
click at [885, 16] on icon "button" at bounding box center [889, 17] width 8 height 8
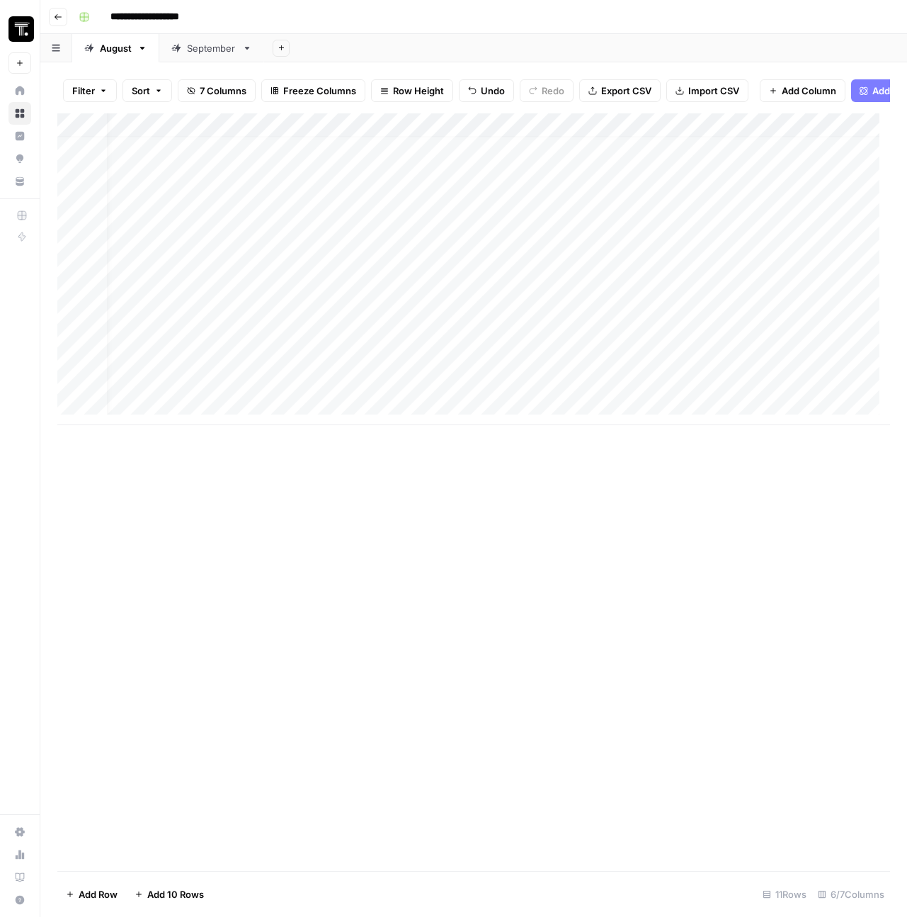
scroll to position [11, 402]
click at [550, 390] on div "Add Column" at bounding box center [473, 269] width 833 height 312
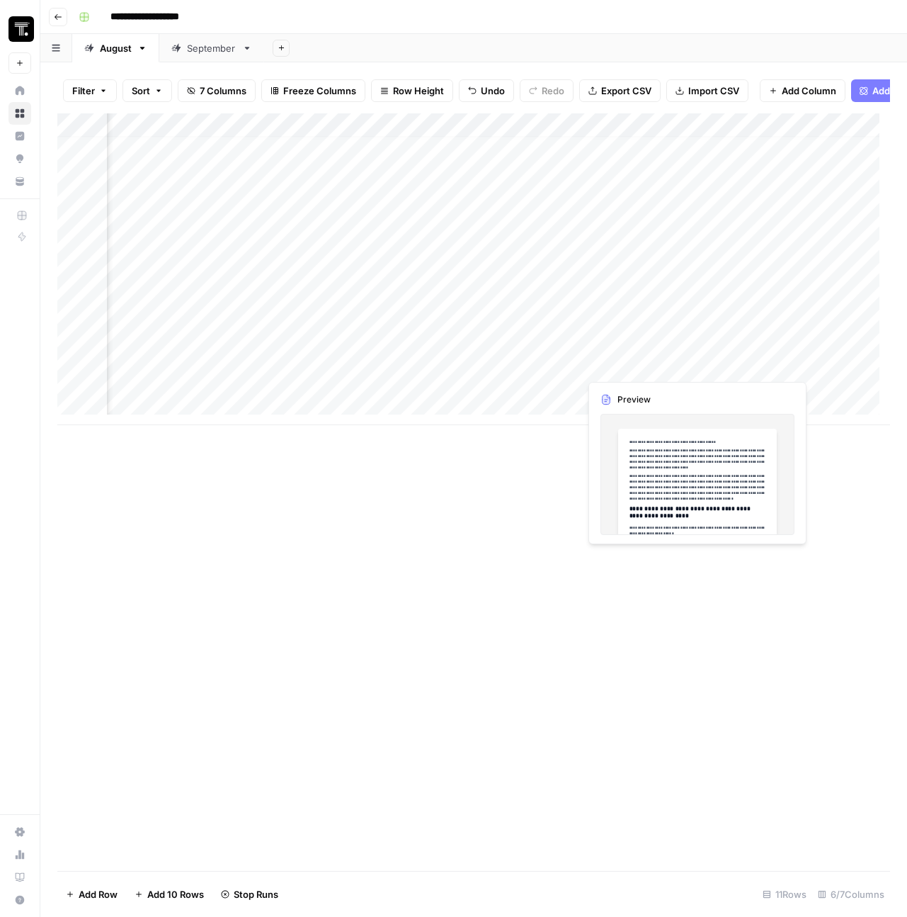
click at [754, 367] on div "Add Column" at bounding box center [473, 269] width 833 height 312
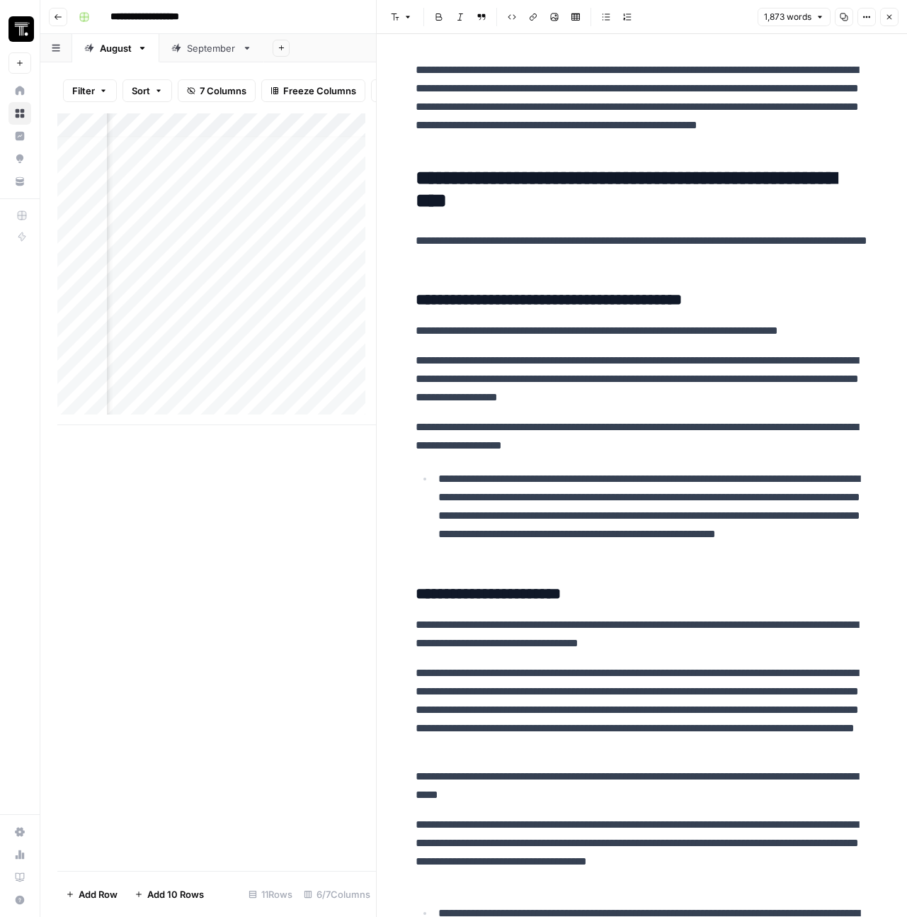
scroll to position [119, 0]
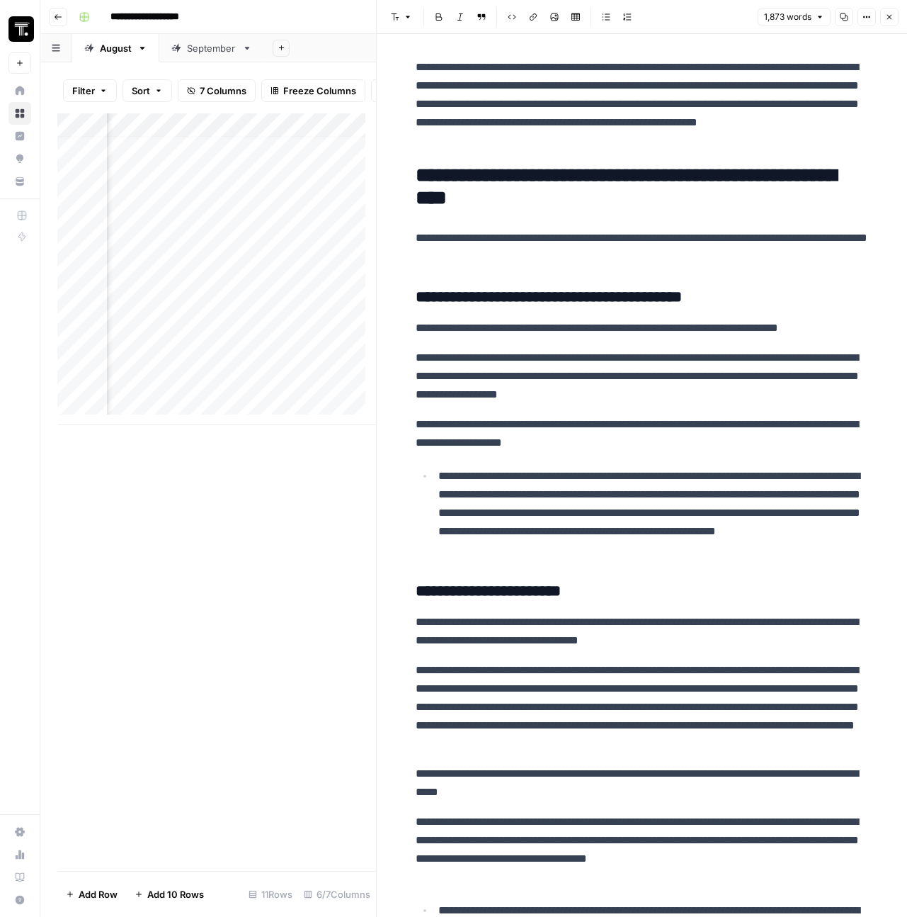
click at [894, 17] on button "Close" at bounding box center [889, 17] width 18 height 18
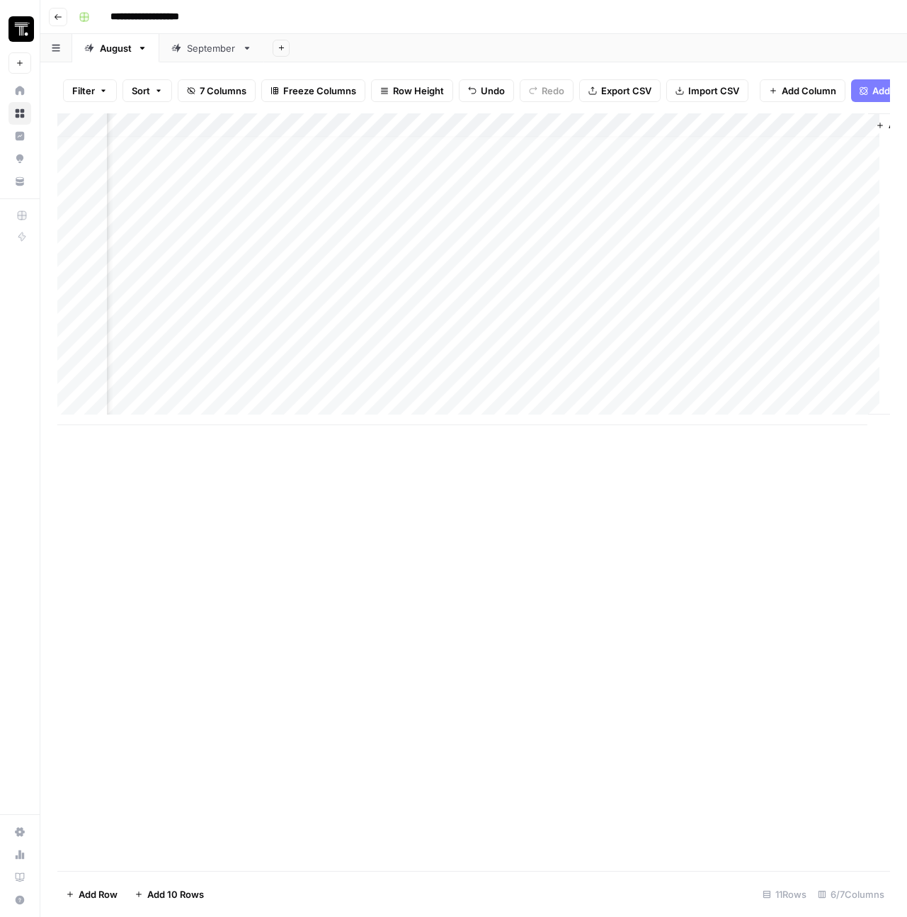
scroll to position [11, 486]
click at [677, 387] on div "Add Column" at bounding box center [473, 269] width 833 height 312
click at [662, 390] on div "Add Column" at bounding box center [473, 269] width 833 height 312
click at [132, 367] on div "Add Column" at bounding box center [473, 269] width 833 height 312
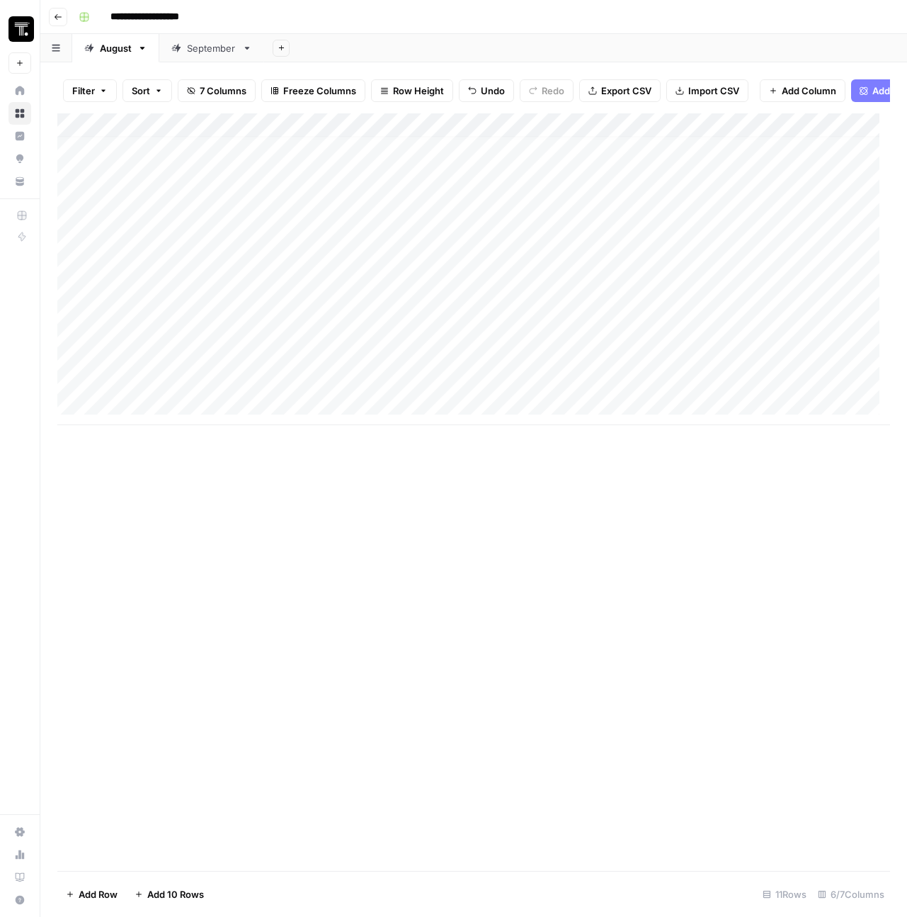
click at [98, 366] on div "Add Column" at bounding box center [473, 269] width 833 height 312
click at [69, 365] on div "Add Column" at bounding box center [473, 269] width 833 height 312
click at [115, 909] on footer "Delete 1 Row Unselect 11 Rows 6/7 Columns" at bounding box center [473, 894] width 833 height 46
click at [110, 900] on span "Delete 1 Row" at bounding box center [94, 894] width 57 height 14
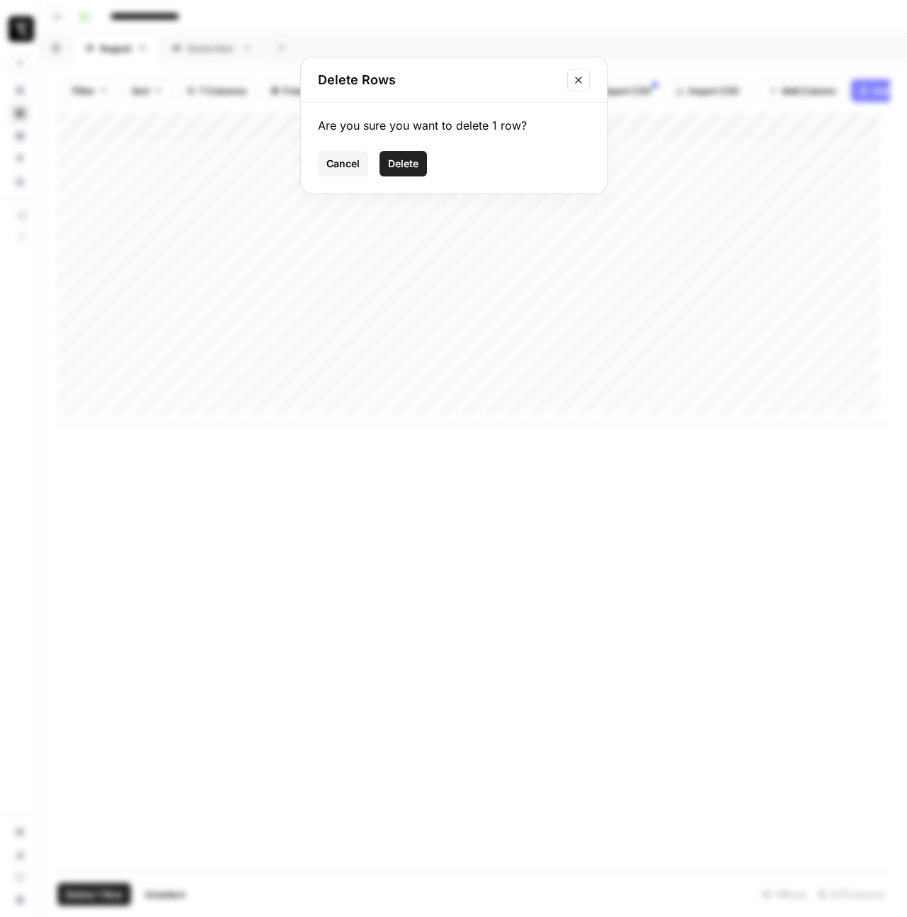
click at [401, 159] on span "Delete" at bounding box center [403, 164] width 30 height 14
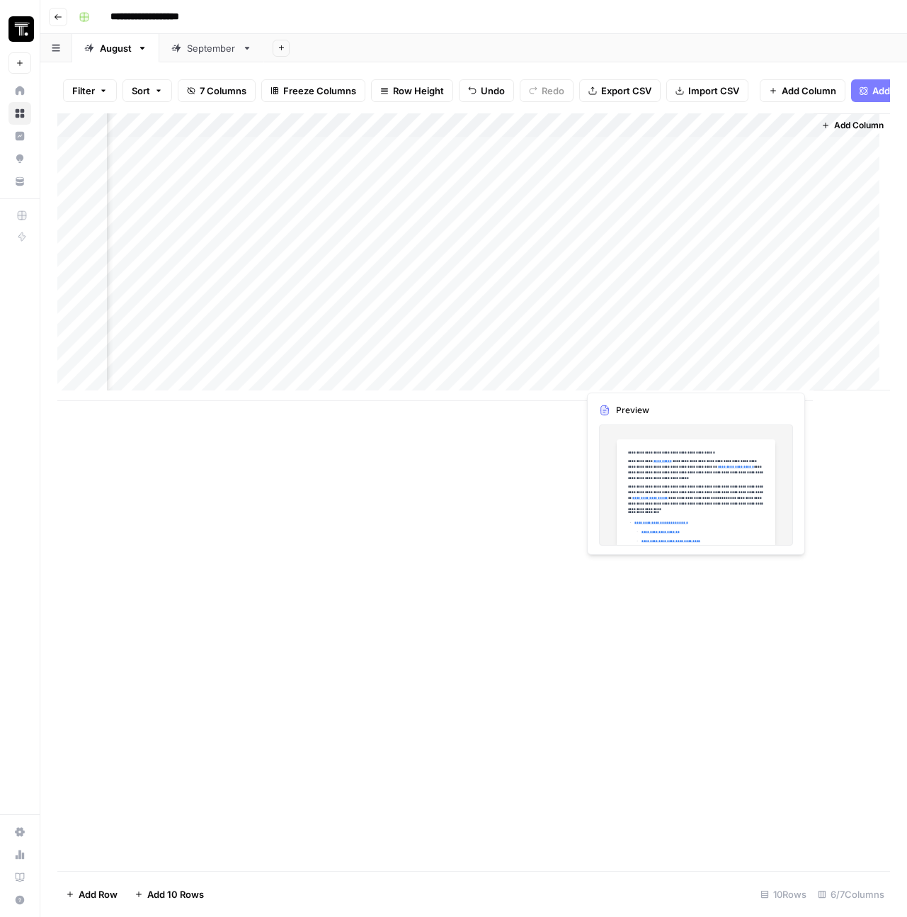
scroll to position [0, 544]
click at [594, 376] on div "Add Column" at bounding box center [473, 257] width 833 height 288
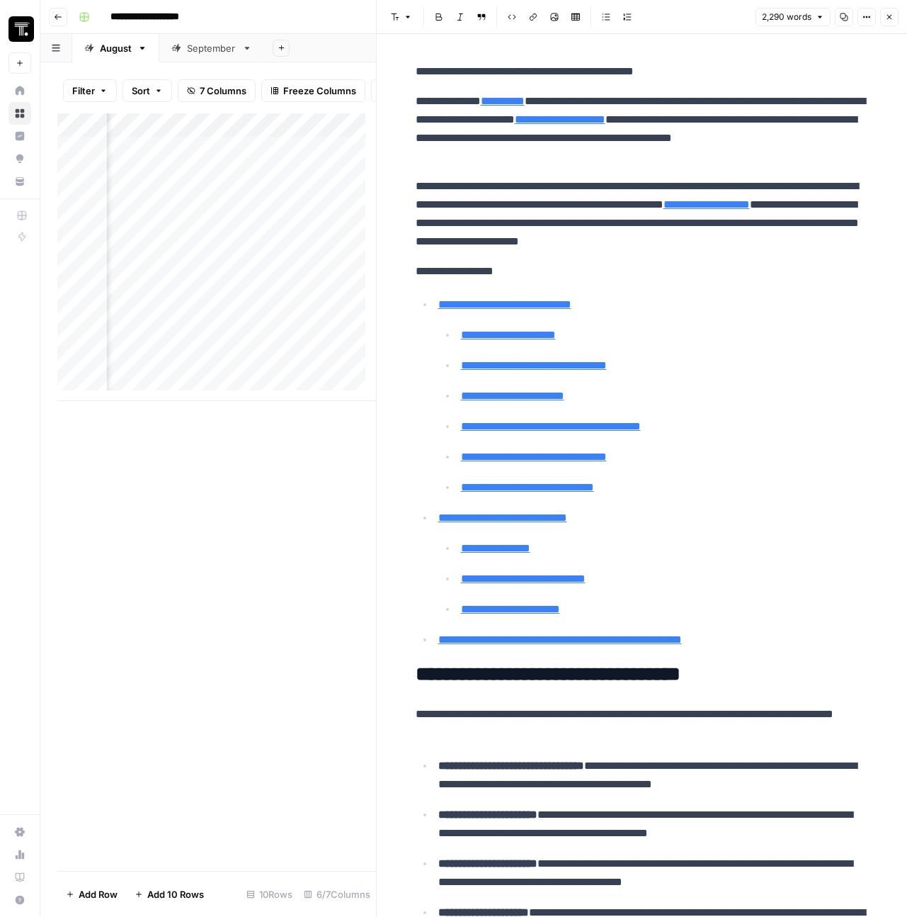
click at [613, 232] on p "**********" at bounding box center [642, 214] width 453 height 74
click at [416, 72] on p "**********" at bounding box center [642, 71] width 453 height 18
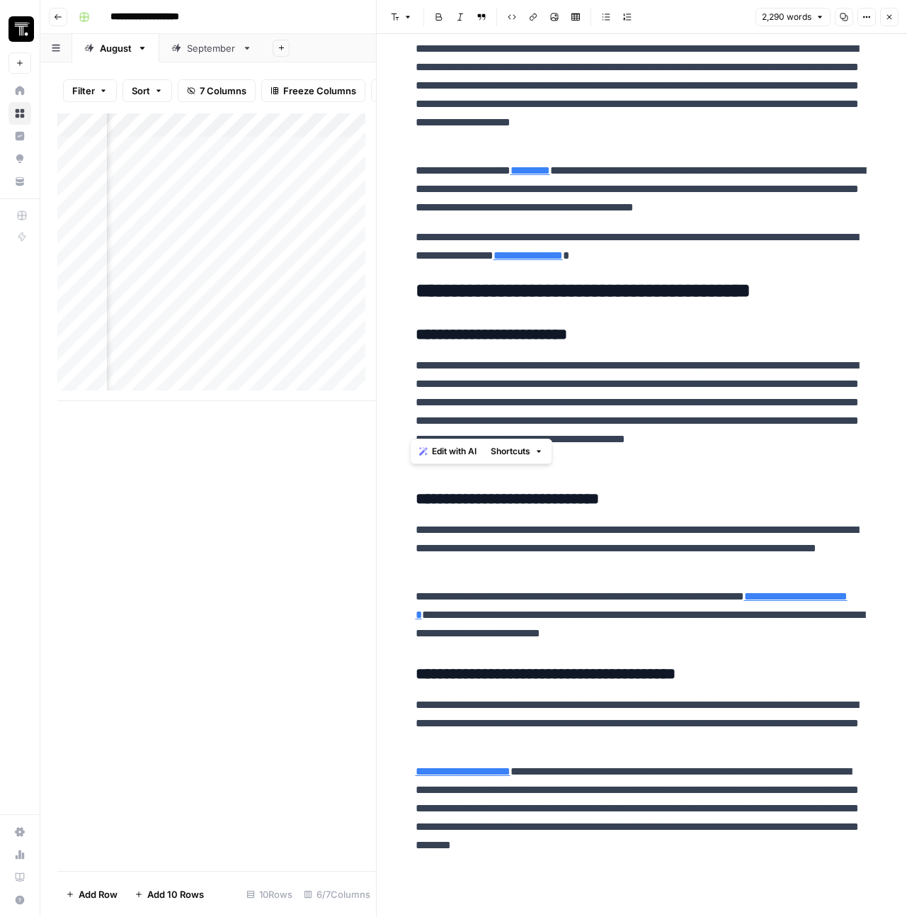
scroll to position [5354, 0]
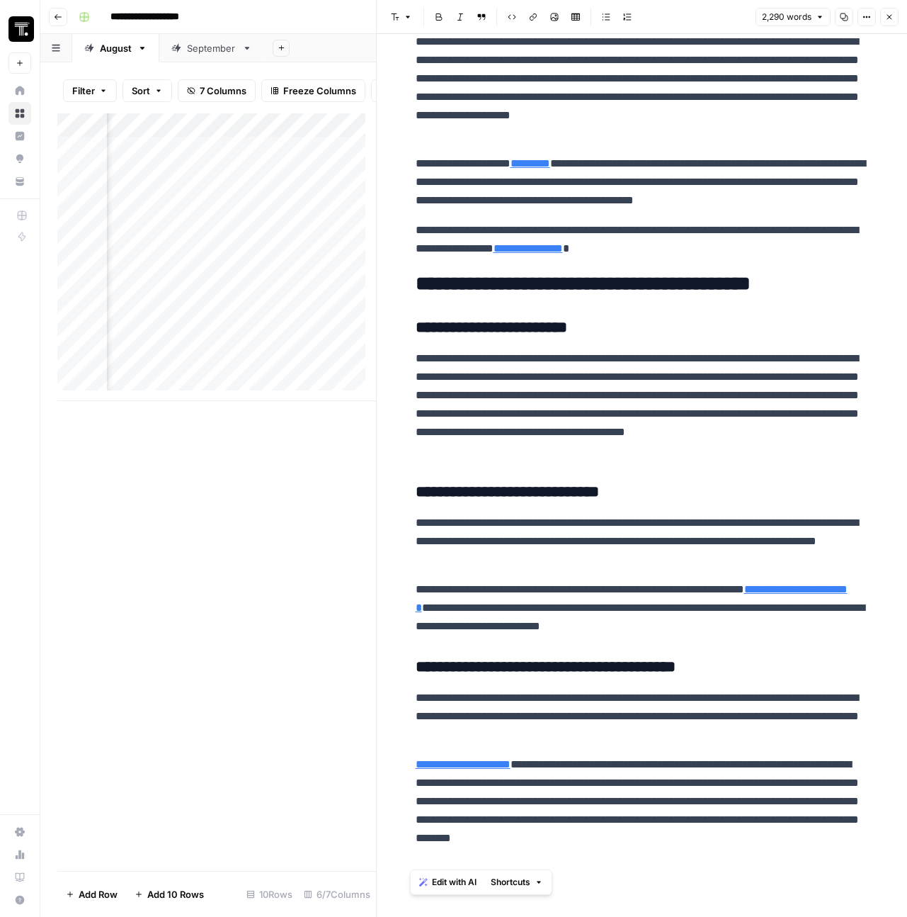
drag, startPoint x: 410, startPoint y: 71, endPoint x: 826, endPoint y: 853, distance: 885.7
copy div "**********"
click at [674, 550] on p "**********" at bounding box center [642, 541] width 453 height 55
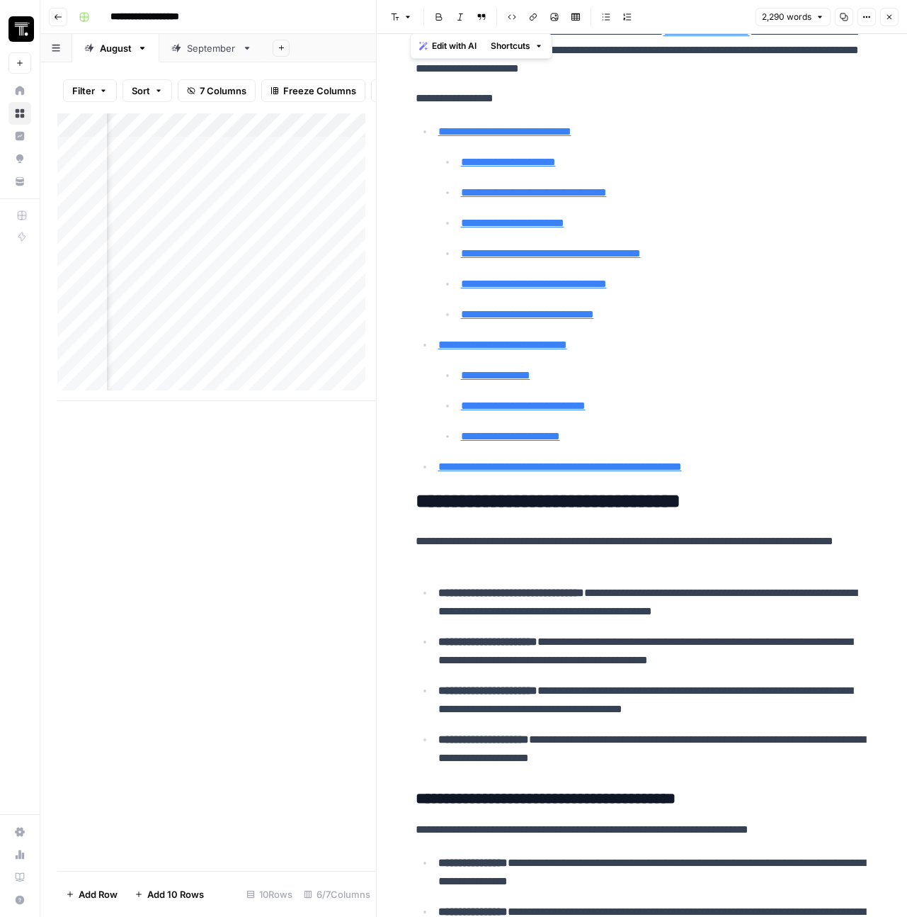
scroll to position [0, 0]
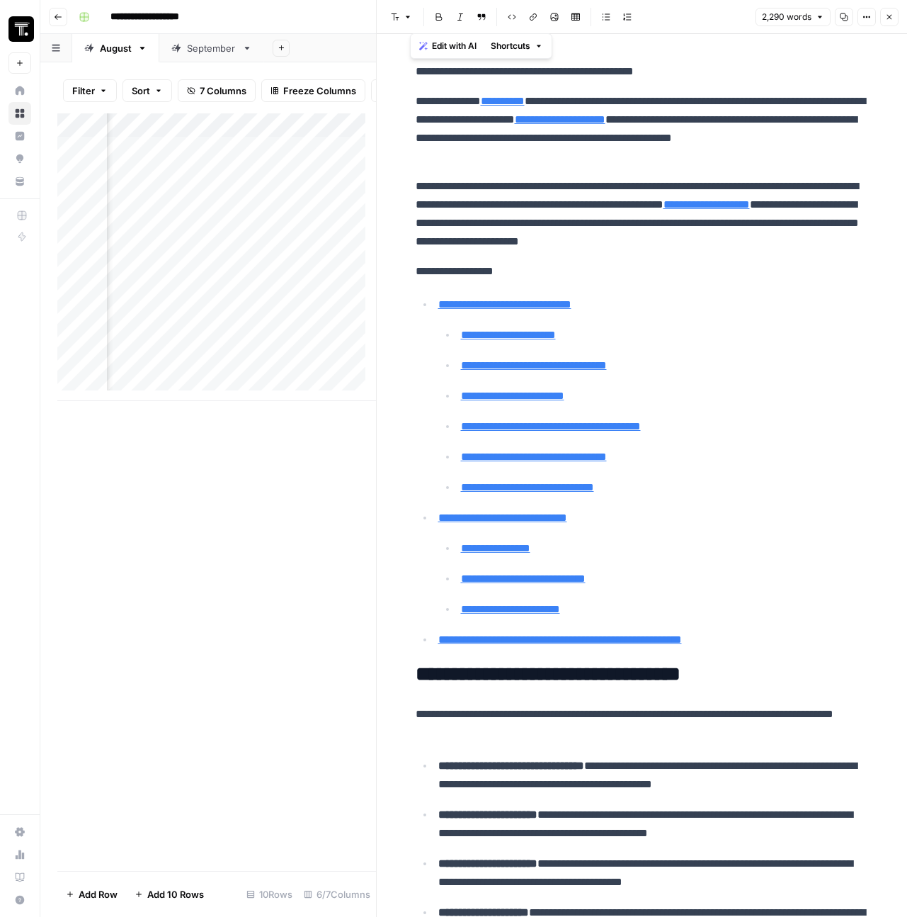
drag, startPoint x: 831, startPoint y: 852, endPoint x: 409, endPoint y: 67, distance: 891.8
copy div "**********"
click at [892, 16] on icon "button" at bounding box center [889, 17] width 8 height 8
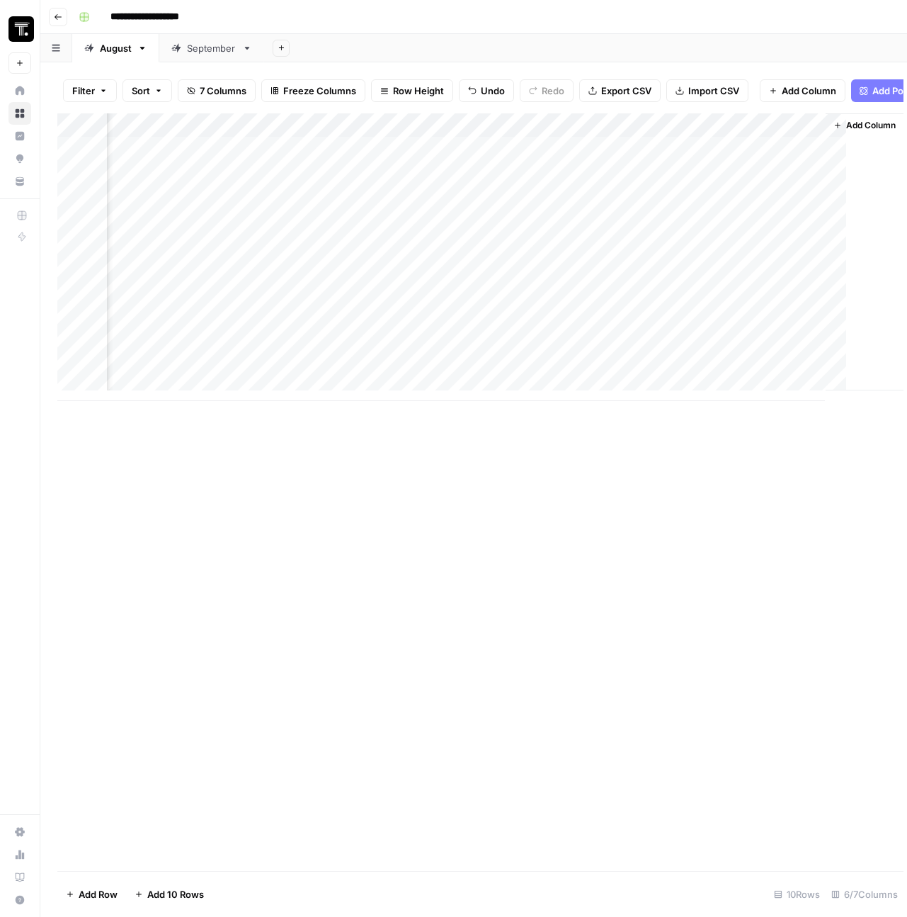
scroll to position [0, 527]
